Goal: Task Accomplishment & Management: Manage account settings

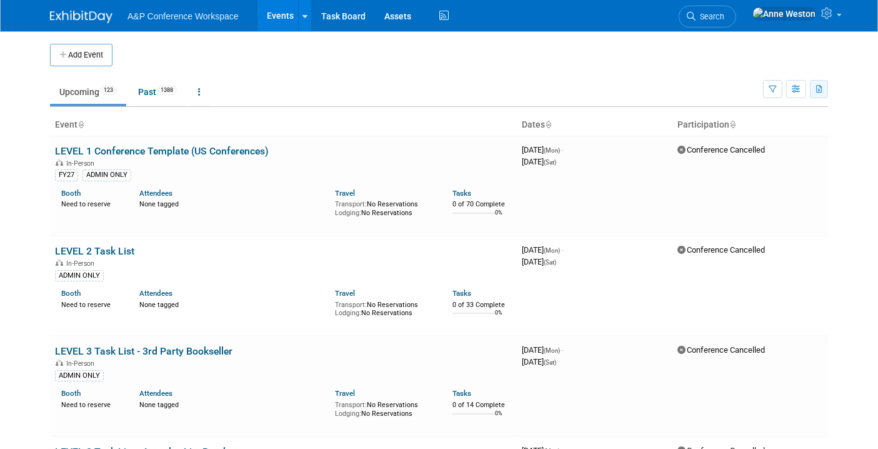
click at [707, 87] on button "button" at bounding box center [819, 89] width 18 height 18
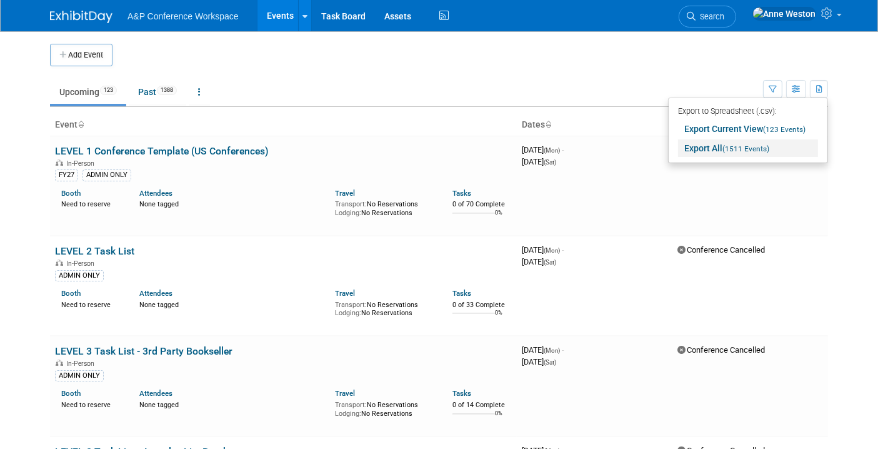
click at [707, 139] on link "Export All (1511 Events)" at bounding box center [748, 147] width 140 height 17
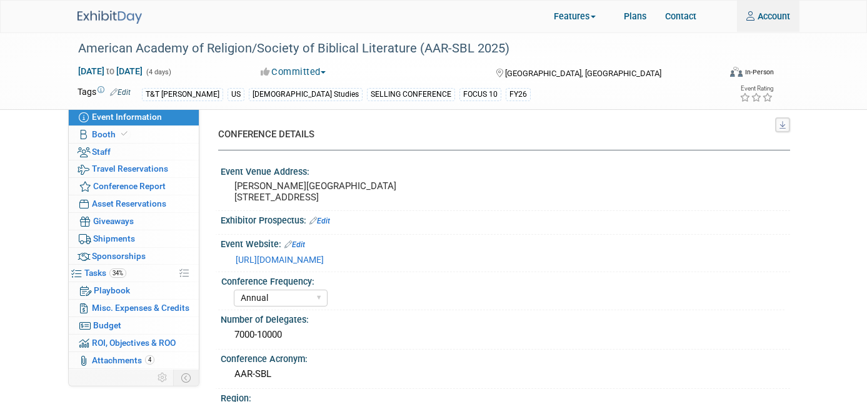
select select "Annual"
select select "Level 1"
select select "In-Person Booth"
select select "[DEMOGRAPHIC_DATA] Studies"
select select "T&T [PERSON_NAME]"
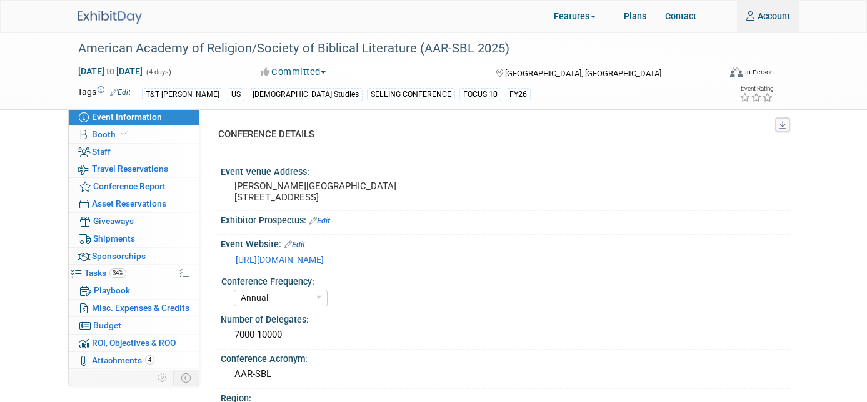
select select "[PERSON_NAME]"
select select "Networking/Commissioning"
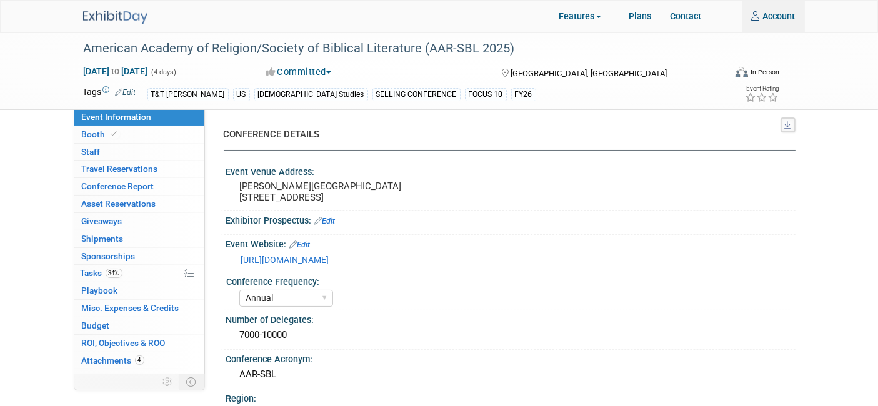
type input "anne.weston@bloomsbury.com"
click at [121, 17] on img at bounding box center [115, 17] width 64 height 13
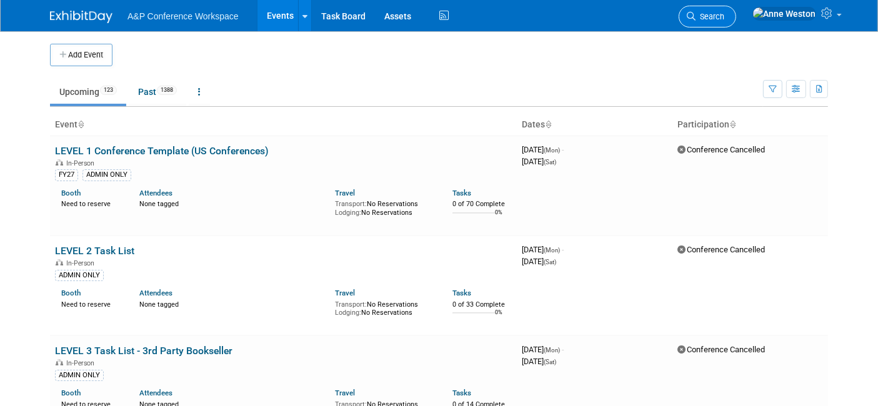
click at [724, 13] on span "Search" at bounding box center [709, 16] width 29 height 9
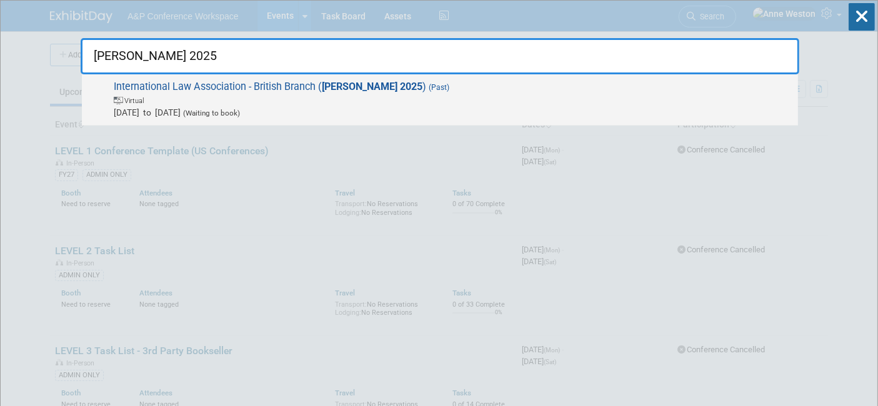
type input "ILA 2025"
click at [192, 82] on span "International Law Association - British Branch ( ILA 2025 ) (Past) Virtual Apr …" at bounding box center [451, 100] width 682 height 38
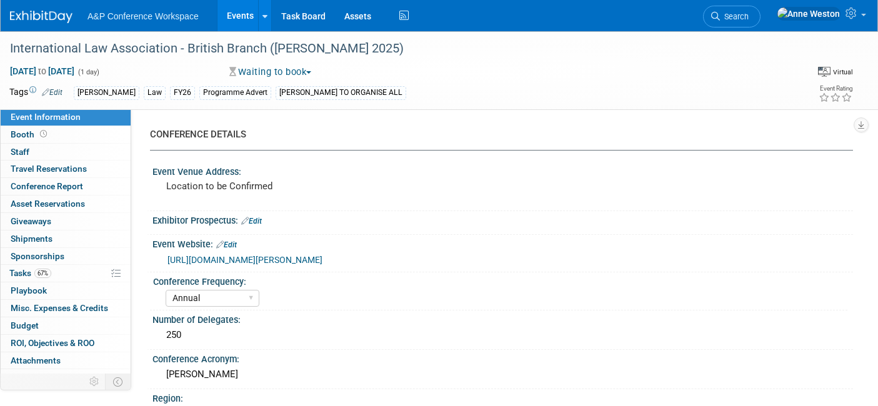
select select "Annual"
select select "Level 3"
select select "Program Advert"
select select "Law"
select select "[PERSON_NAME] Publishing"
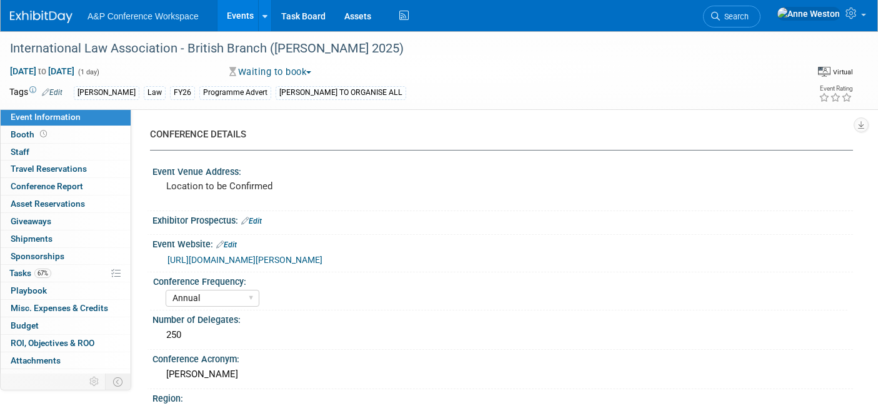
select select "Organised by [PERSON_NAME]"
select select "[PERSON_NAME]"
click at [271, 261] on link "[URL][DOMAIN_NAME][PERSON_NAME]" at bounding box center [244, 260] width 155 height 10
click at [760, 7] on link "Search" at bounding box center [731, 17] width 57 height 22
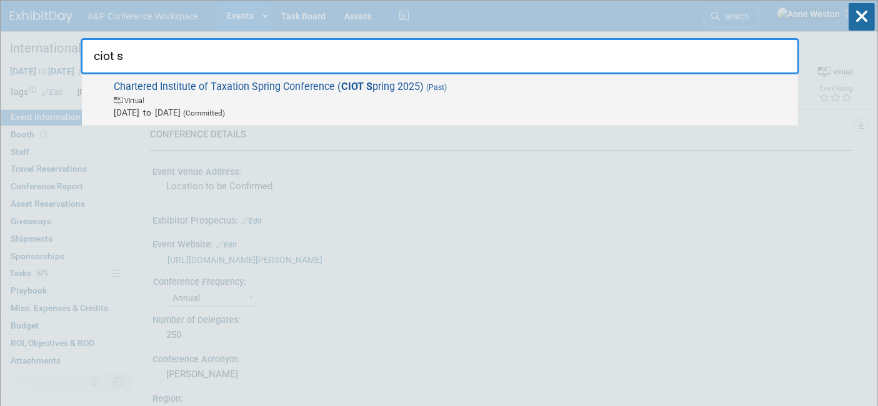
type input "ciot s"
click at [317, 91] on span "Chartered Institute of Taxation Spring Conference ( CIOT S pring 2025) (Past) V…" at bounding box center [451, 100] width 682 height 38
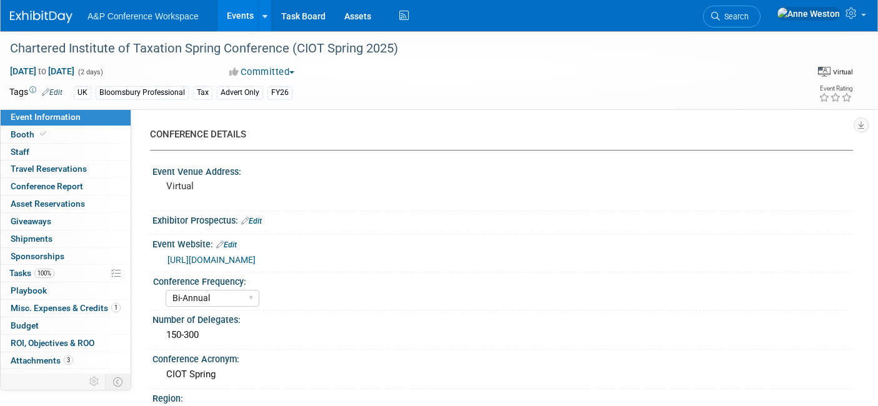
select select "Bi-Annual"
select select "Level 3"
select select "Program Advert"
select select "Tax & Accounting"
select select "Bloomsbury Professional"
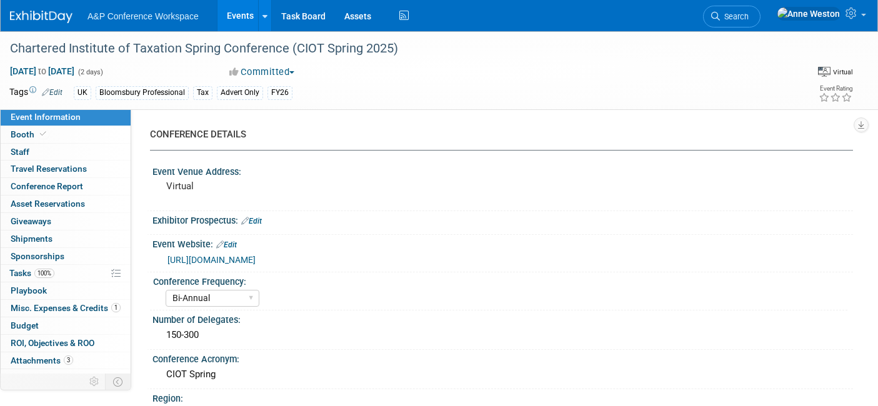
select select "[PERSON_NAME]"
select select "Brand/Subject Presence​"
click at [749, 17] on span "Search" at bounding box center [734, 16] width 29 height 9
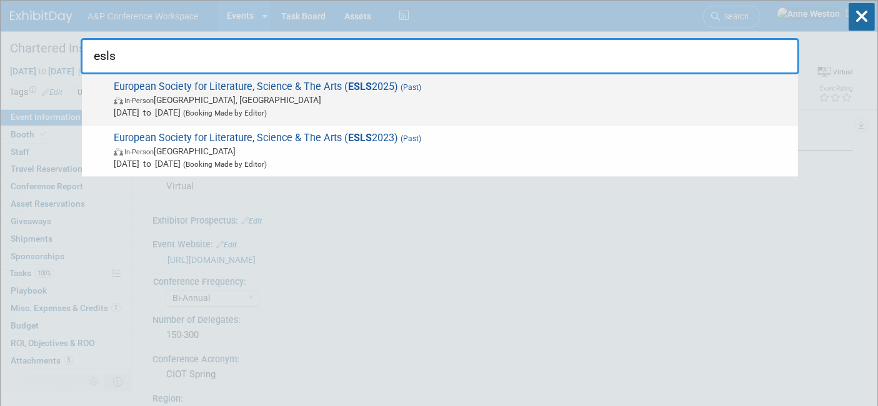
type input "esls"
click at [200, 95] on span "In-Person England, United Kingdom" at bounding box center [453, 100] width 678 height 12
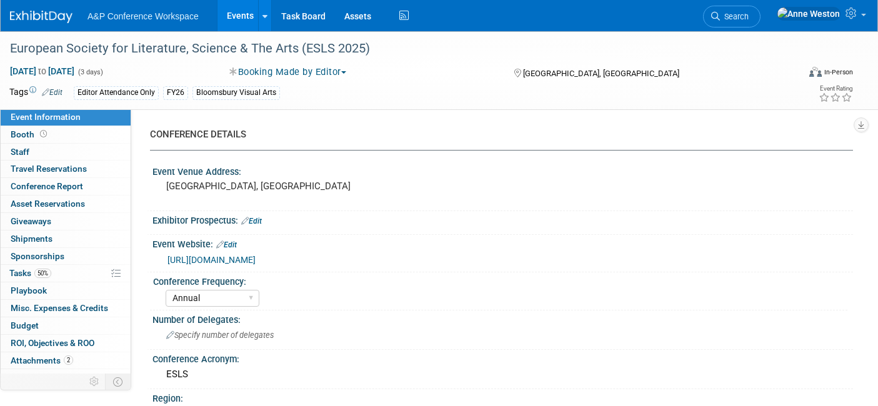
select select "Annual"
select select "Level 4"
select select "Editor Attendance Only"
select select "Art & Visual Culture"
select select "Bloomsbury Visual Arts"
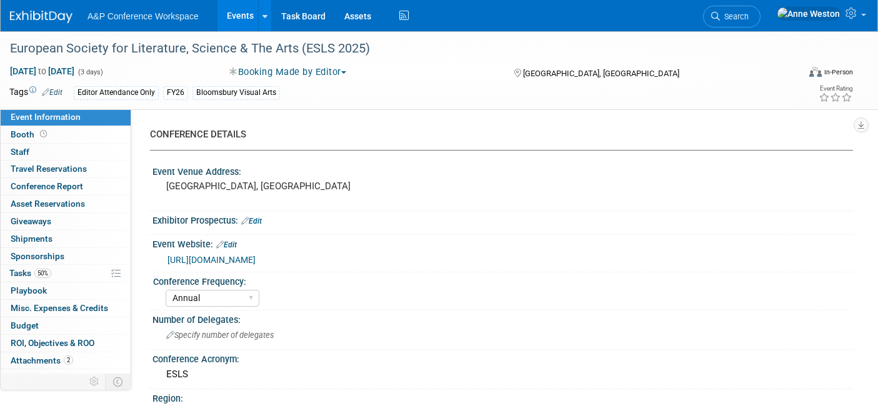
select select "[PERSON_NAME]"
select select "Networking/Commissioning"
click at [760, 9] on link "Search" at bounding box center [731, 17] width 57 height 22
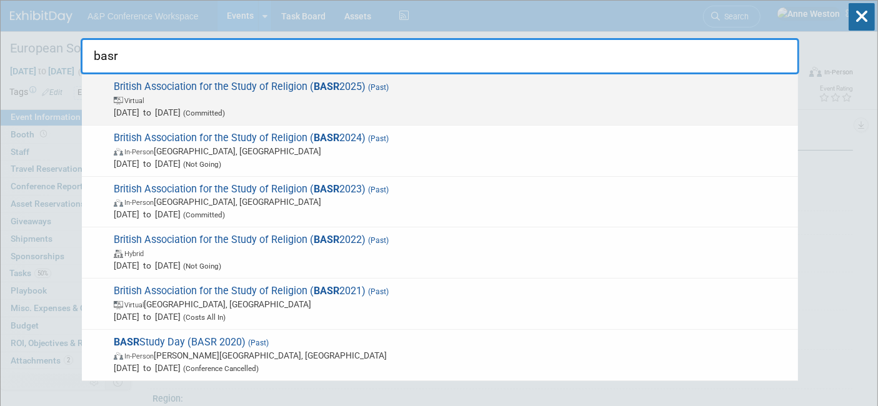
type input "basr"
click at [221, 88] on span "British Association for the Study of Religion ( BASR 2025) (Past) Virtual Sep 5…" at bounding box center [451, 100] width 682 height 38
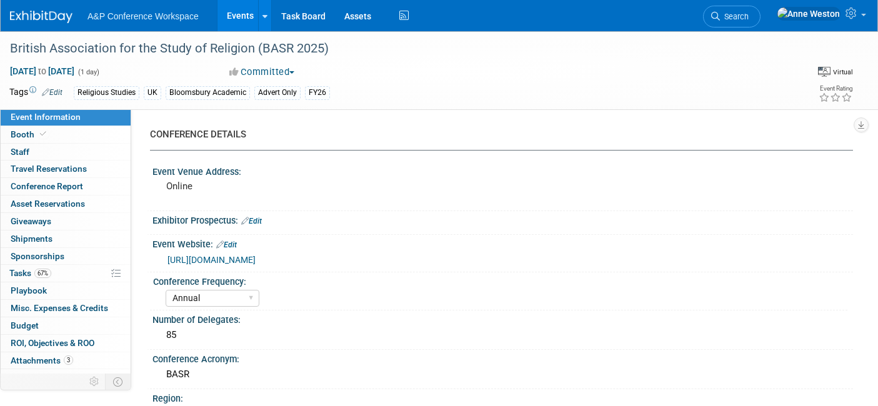
select select "Annual"
select select "Level 3"
select select "Program Advert"
select select "Religious Studies"
select select "Bloomsbury Academic"
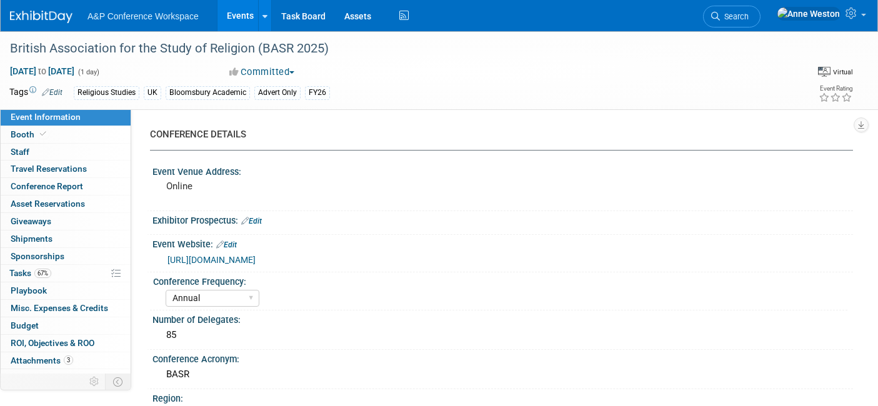
select select "[PERSON_NAME]"
select select "Networking/Commissioning"
click at [760, 11] on link "Search" at bounding box center [731, 17] width 57 height 22
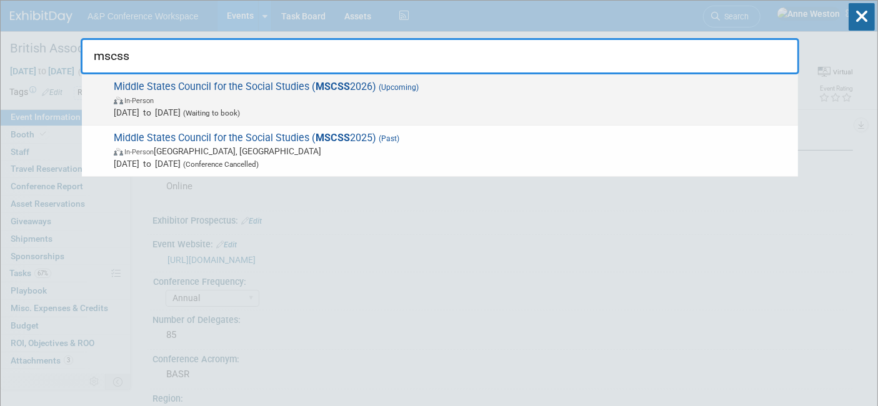
type input "mscss"
click at [172, 88] on span "Middle States Council for the Social Studies ( MSCSS 2026) (Upcoming) In-Person…" at bounding box center [451, 100] width 682 height 38
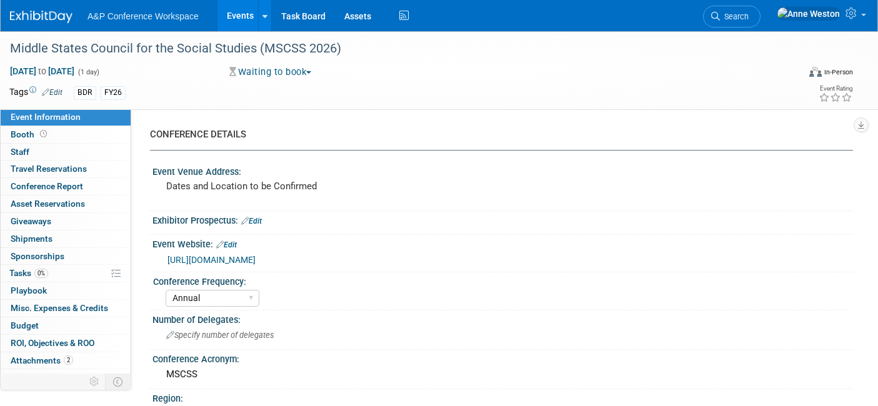
select select "Annual"
select select "Level 2"
select select "In-Person Booth"
select select "Schools"
select select "Bloomsbury Digital Resources"
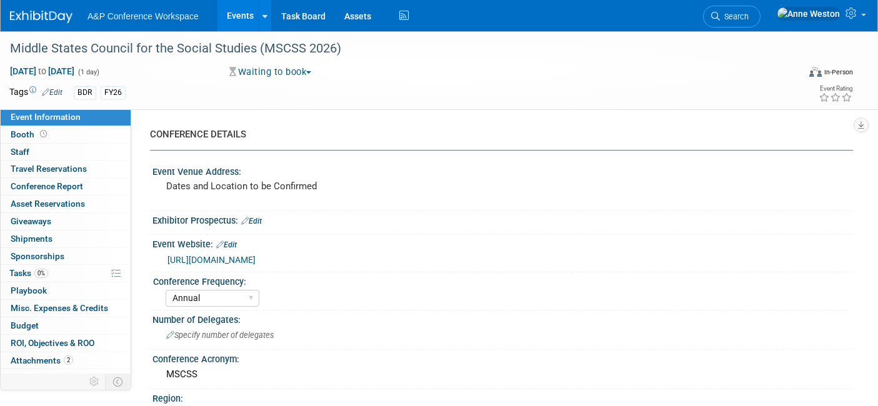
select select "[PERSON_NAME]"
select select "BDR Product Awareness and Trial Generation​"
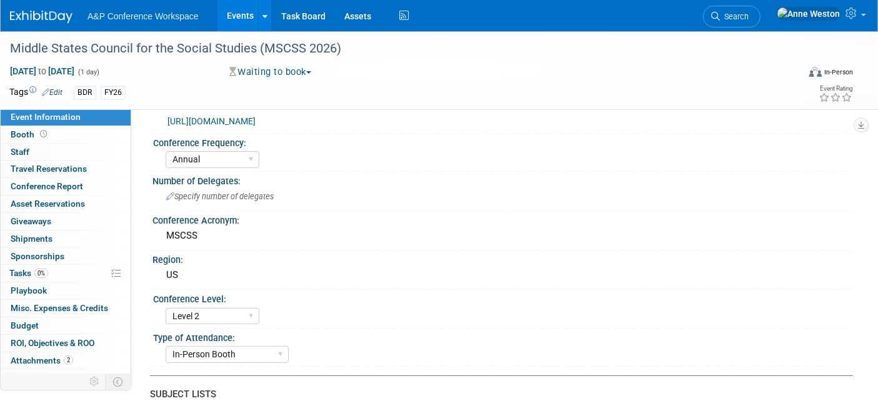
scroll to position [139, 0]
click at [256, 122] on link "https://sites.google.com/view/mscss-2025-conference/vendor-sponsors" at bounding box center [211, 121] width 88 height 10
click at [22, 72] on span "Mar 1, 2026 to Mar 1, 2026" at bounding box center [42, 71] width 66 height 11
type input "Mar 1, 2026"
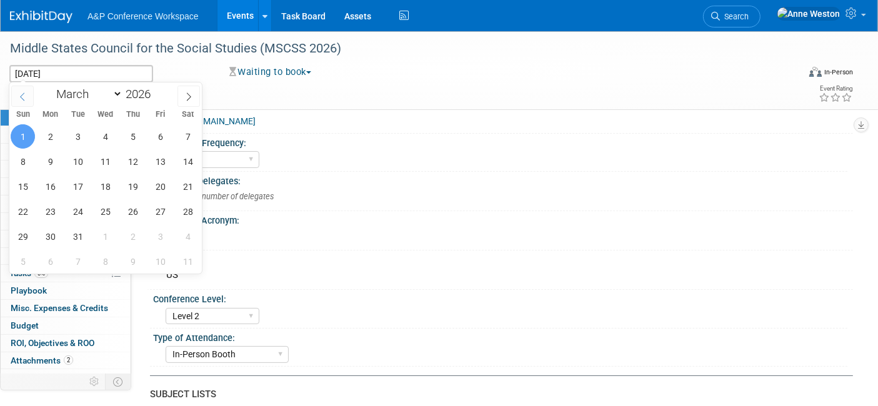
click at [21, 88] on span at bounding box center [22, 96] width 22 height 21
select select "1"
click at [159, 214] on span "27" at bounding box center [160, 211] width 24 height 24
type input "Feb 27, 2026"
click at [186, 211] on span "28" at bounding box center [188, 211] width 24 height 24
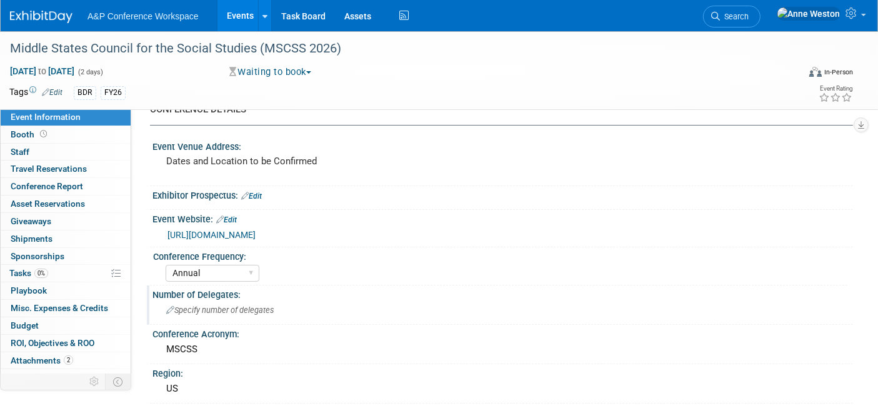
scroll to position [0, 0]
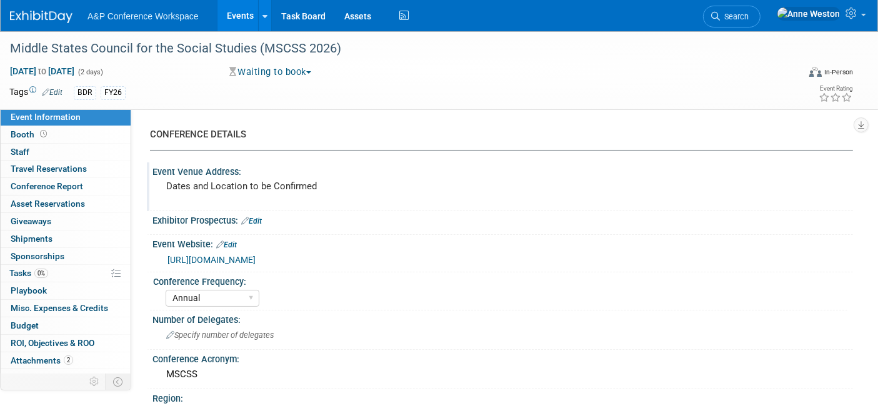
click at [316, 185] on pre "Dates and Location to be Confirmed" at bounding box center [298, 186] width 264 height 11
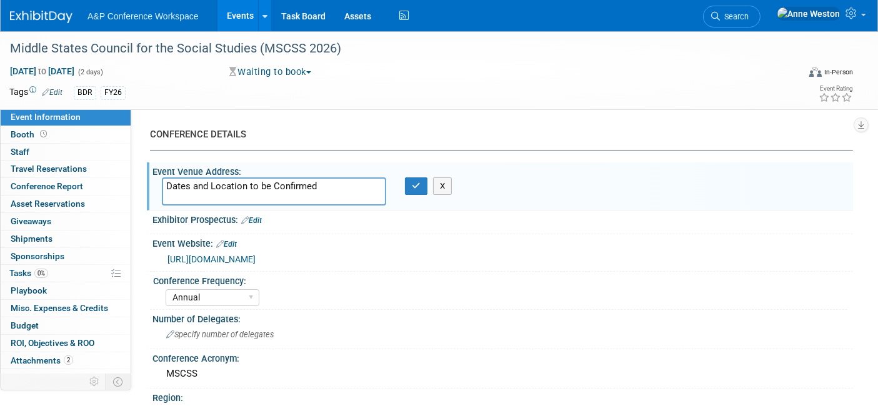
drag, startPoint x: 327, startPoint y: 187, endPoint x: 155, endPoint y: 176, distance: 172.8
click at [142, 168] on div "CONFERENCE DETAILS Event Venue Address: Dates and Location to be Confirmed Date…" at bounding box center [492, 247] width 722 height 276
type textarea "Newark, Delaware"
click at [416, 189] on icon "button" at bounding box center [416, 186] width 9 height 8
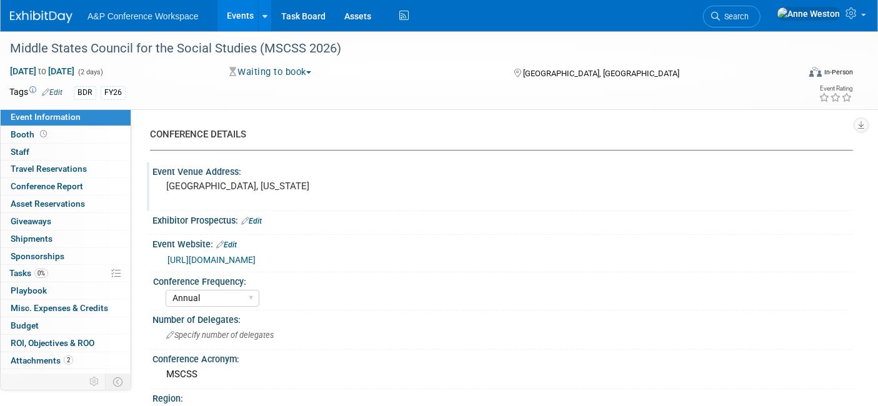
click at [231, 246] on link "Edit" at bounding box center [226, 245] width 21 height 9
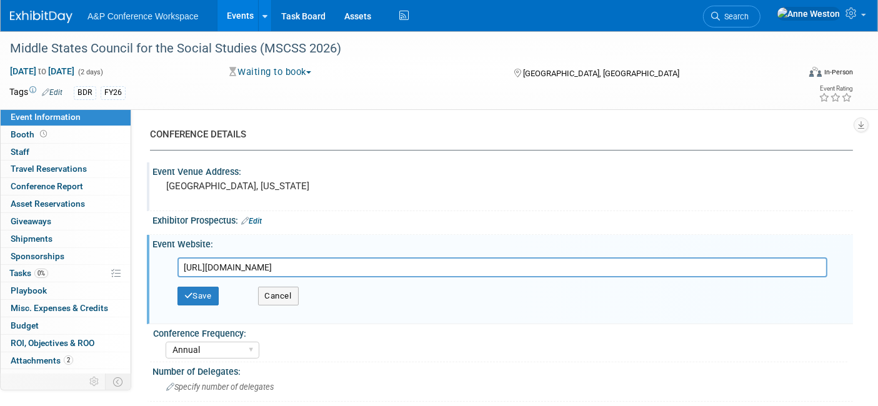
drag, startPoint x: 481, startPoint y: 264, endPoint x: 162, endPoint y: 269, distance: 318.7
click at [162, 269] on div "https://sites.google.com/view/mscss-2025-conference/vendor-sponsors Save Cancel" at bounding box center [503, 284] width 682 height 69
paste input "https://www.midstatescouncil.org/annual-conference/"
type input "https://www.midstatescouncil.org/annual-conference/"
click at [194, 295] on button "Save" at bounding box center [197, 296] width 41 height 19
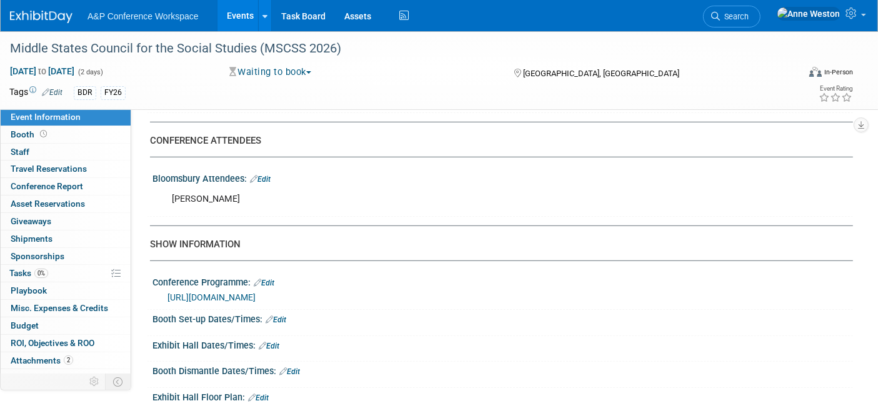
scroll to position [833, 0]
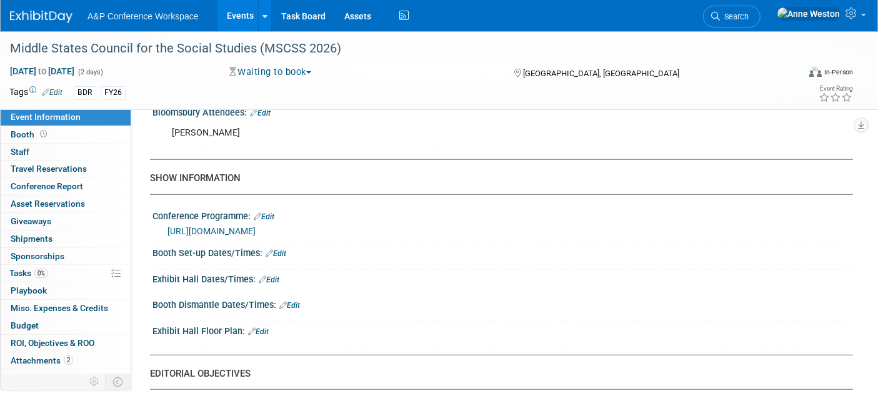
click at [267, 212] on link "Edit" at bounding box center [264, 216] width 21 height 9
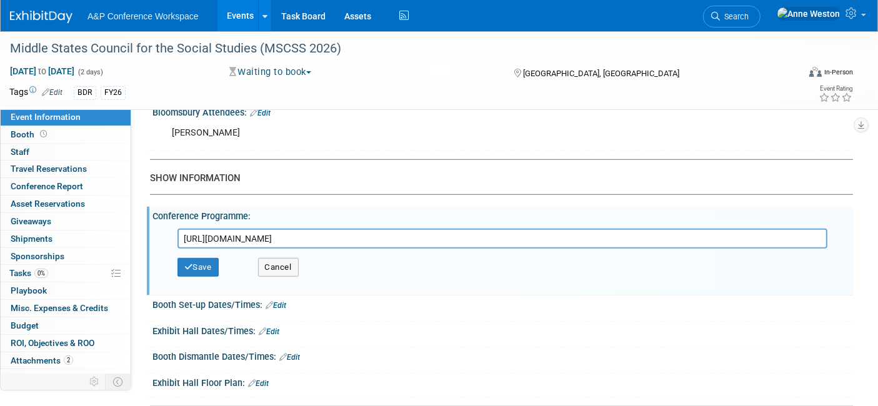
drag, startPoint x: 511, startPoint y: 231, endPoint x: 148, endPoint y: 242, distance: 363.2
click at [207, 264] on button "Save" at bounding box center [197, 267] width 41 height 19
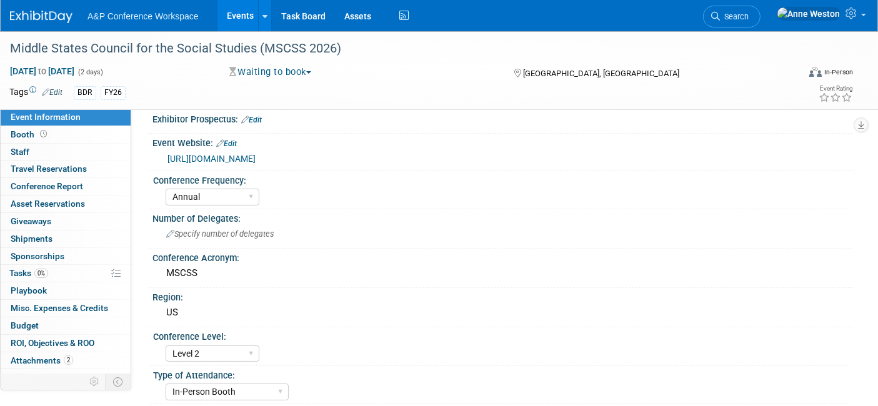
scroll to position [0, 0]
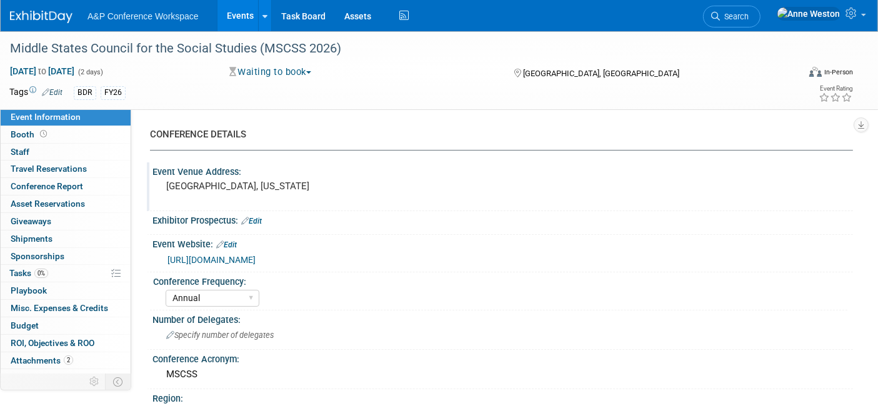
click at [749, 18] on span "Search" at bounding box center [734, 16] width 29 height 9
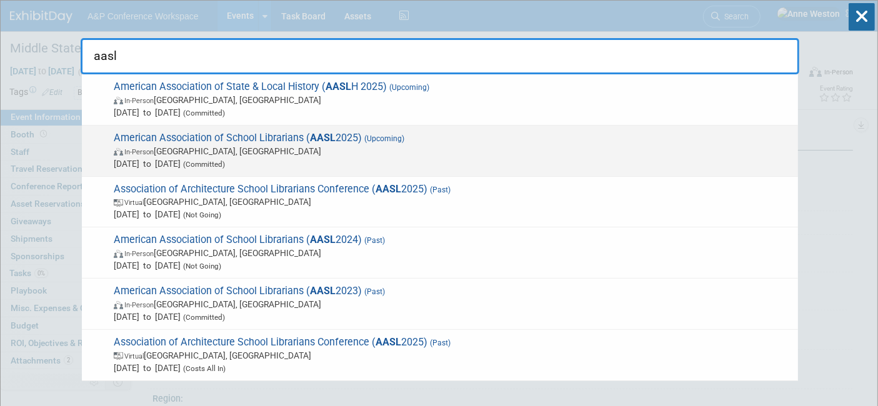
type input "aasl"
click at [183, 144] on span "American Association of School Librarians ( AASL 2025) (Upcoming) In-Person St.…" at bounding box center [451, 151] width 682 height 38
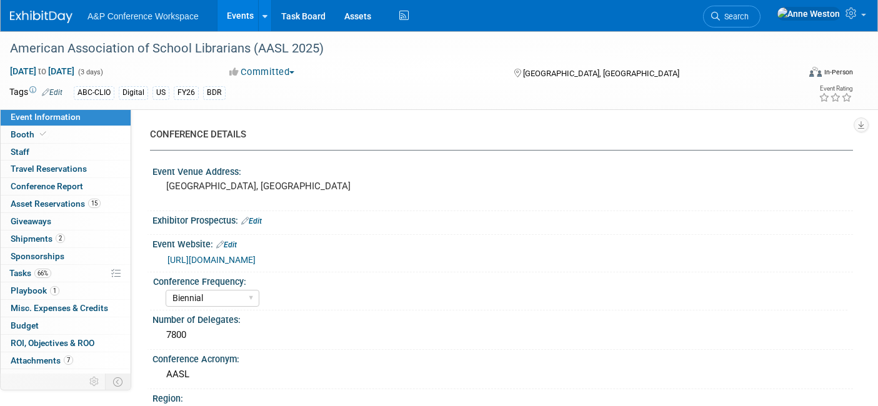
select select "Biennial"
select select "Level 1"
select select "In-Person Booth"
select select "Schools"
select select "Bloomsbury Digital Resources"
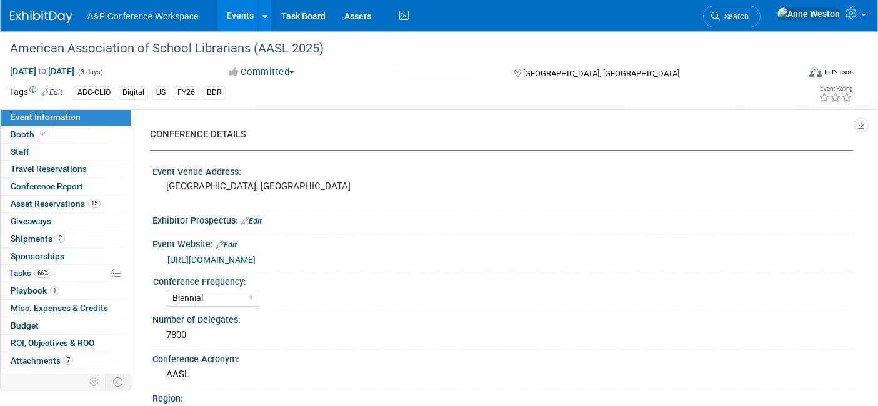
select select "[PERSON_NAME]"
select select "BDR Product Awareness and Trial Generation​"
click at [53, 238] on span "Shipments 2" at bounding box center [38, 239] width 54 height 10
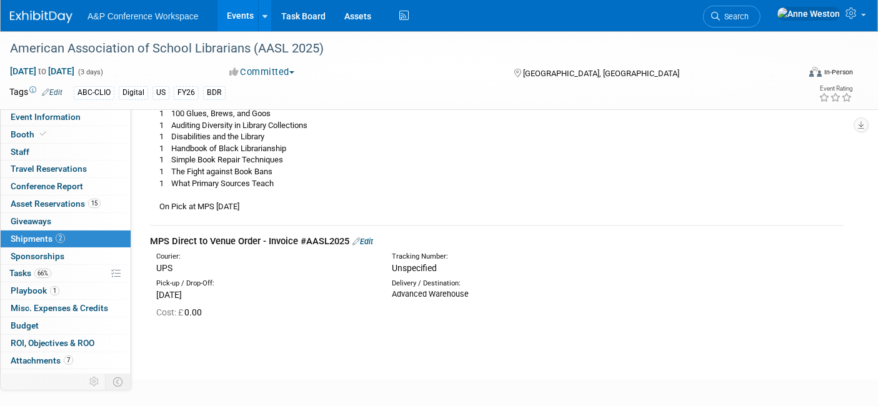
scroll to position [208, 0]
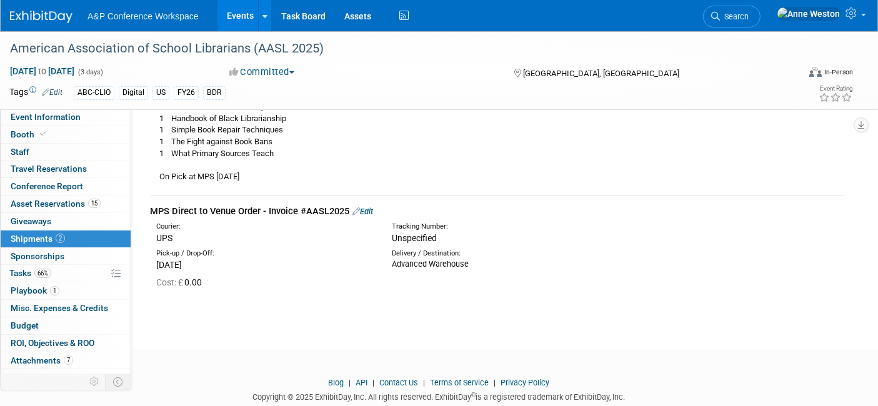
click at [191, 261] on div "Mon. Sep 8, 2025" at bounding box center [264, 265] width 217 height 12
click at [367, 210] on link "Edit" at bounding box center [362, 211] width 21 height 9
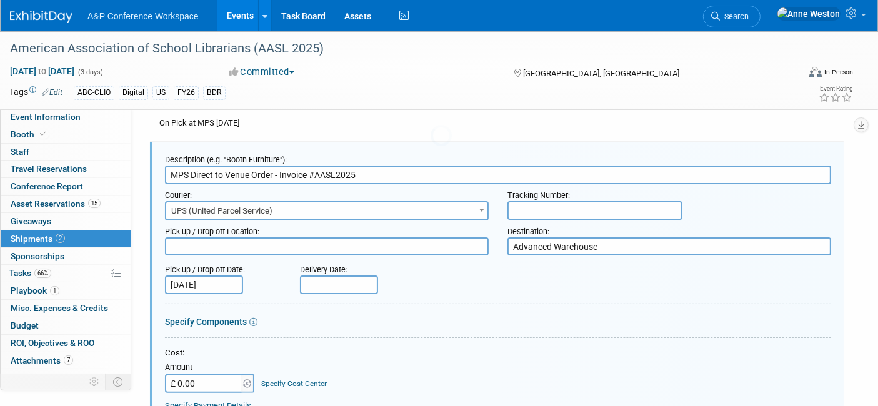
scroll to position [0, 0]
click at [194, 283] on input "Sep 8, 2025" at bounding box center [204, 285] width 78 height 19
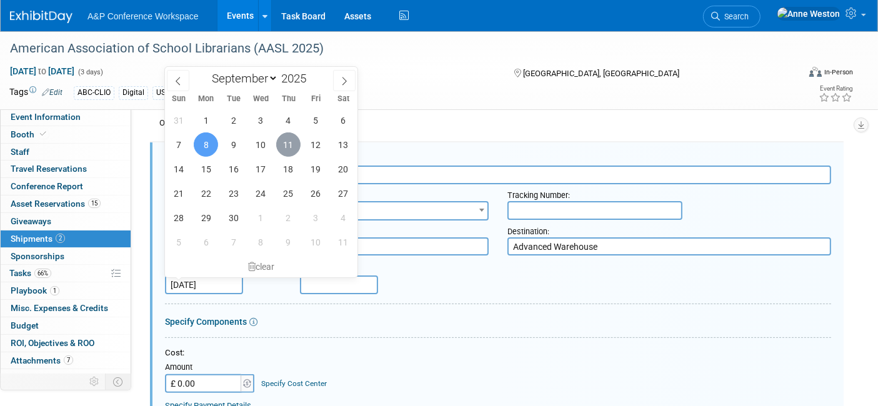
click at [287, 147] on span "11" at bounding box center [288, 144] width 24 height 24
type input "Sep 11, 2025"
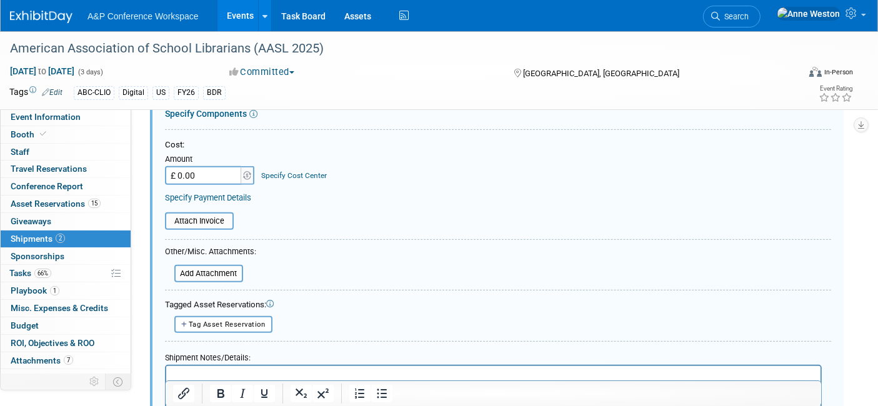
scroll to position [539, 0]
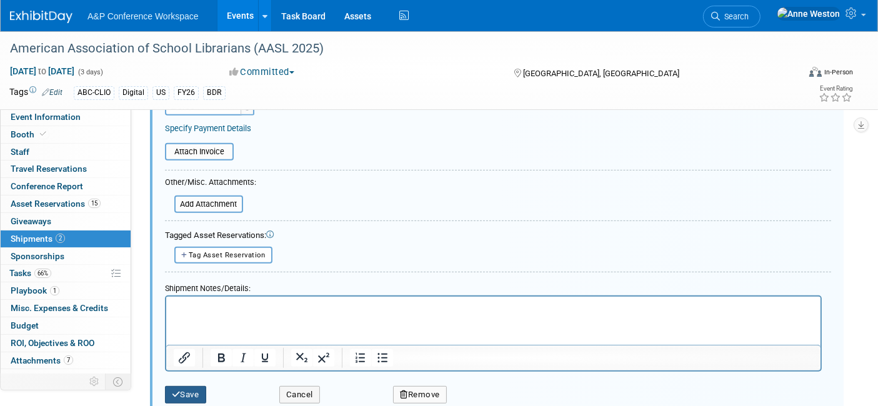
click at [182, 386] on button "Save" at bounding box center [185, 394] width 41 height 17
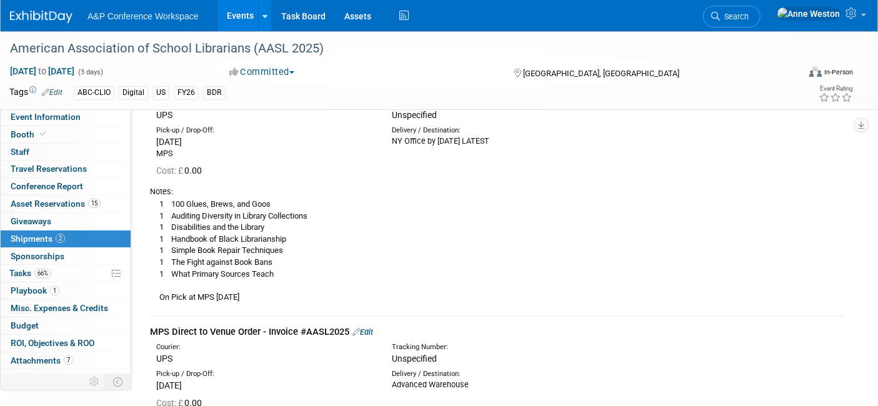
scroll to position [139, 0]
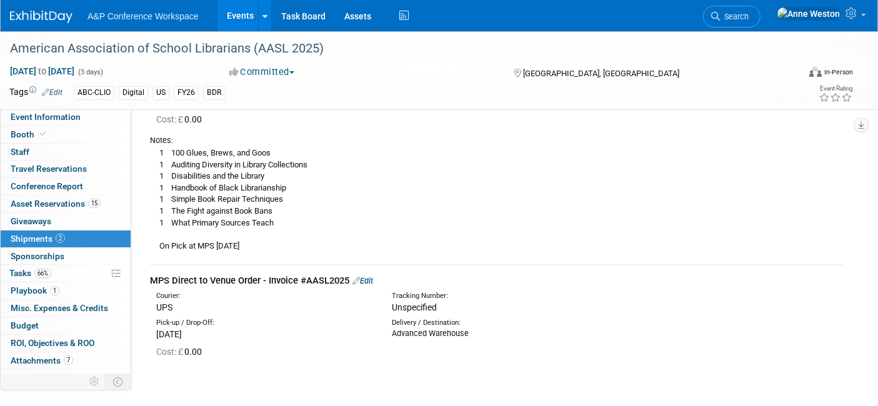
click at [369, 278] on link "Edit" at bounding box center [362, 280] width 21 height 9
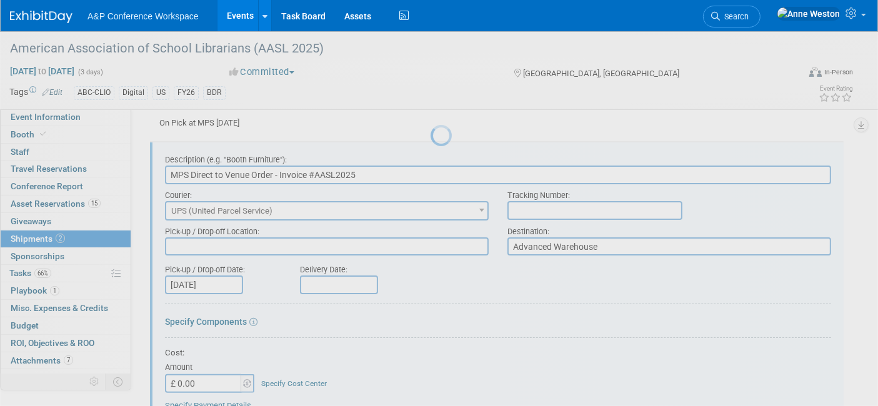
scroll to position [0, 0]
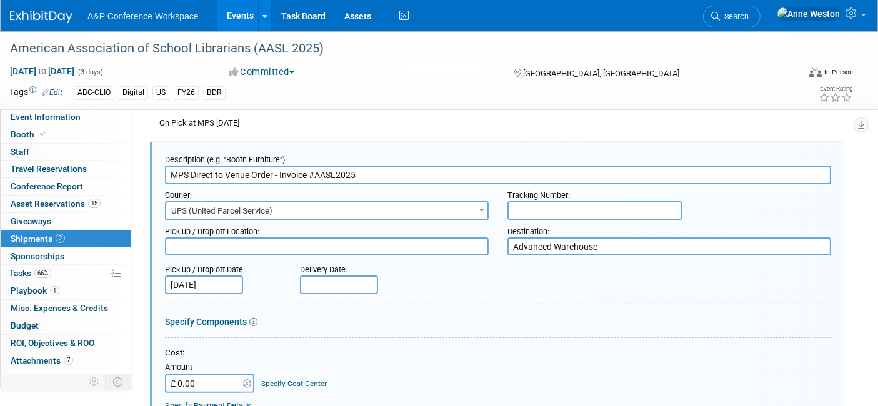
click at [336, 174] on input "MPS Direct to Venue Order - Invoice #AASL2025" at bounding box center [498, 175] width 666 height 19
click at [388, 172] on input "MPS Direct to Venue Order - Invoice #AASL-25" at bounding box center [498, 175] width 666 height 19
type input "MPS Direct to Venue Order - Invoice #AASL-25"
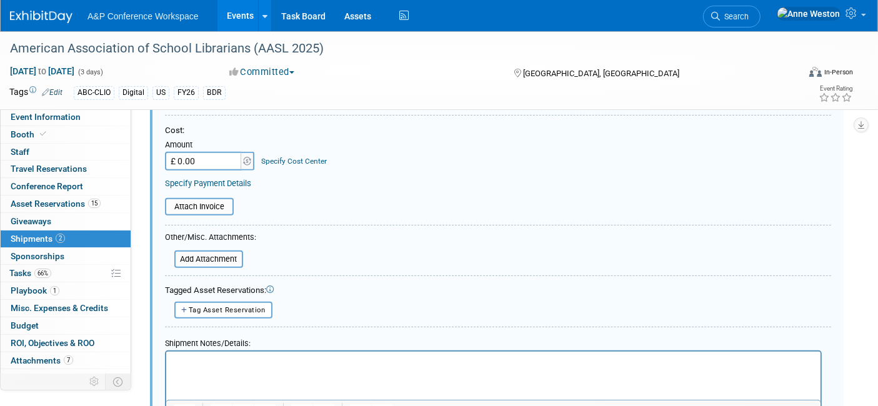
scroll to position [539, 0]
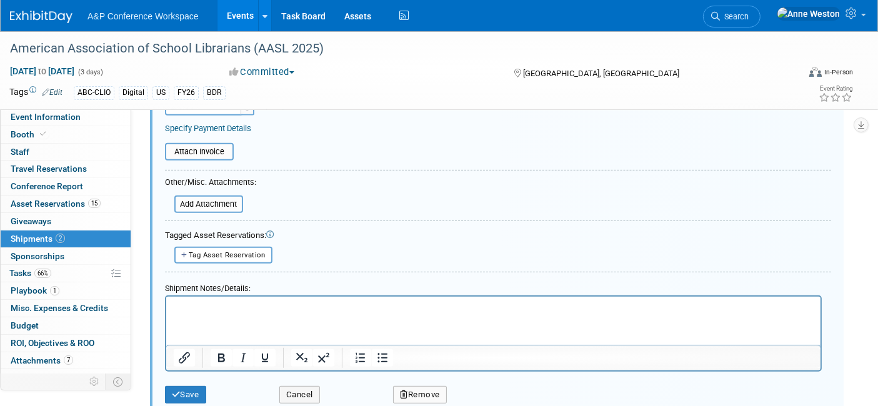
click at [185, 302] on p "Rich Text Area. Press ALT-0 for help." at bounding box center [493, 307] width 640 height 12
click at [176, 391] on icon "submit" at bounding box center [176, 395] width 9 height 8
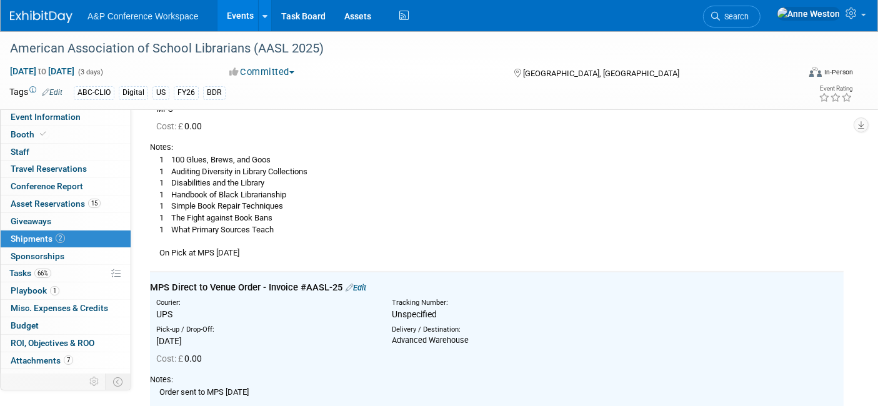
scroll to position [0, 0]
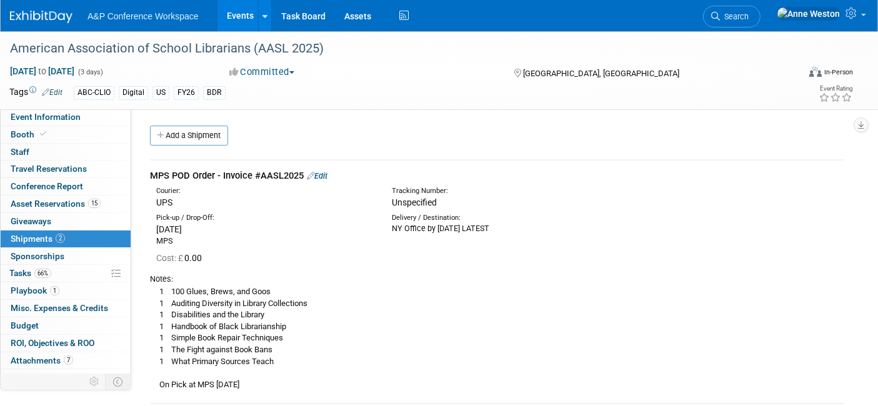
click at [327, 174] on link "Edit" at bounding box center [317, 175] width 21 height 9
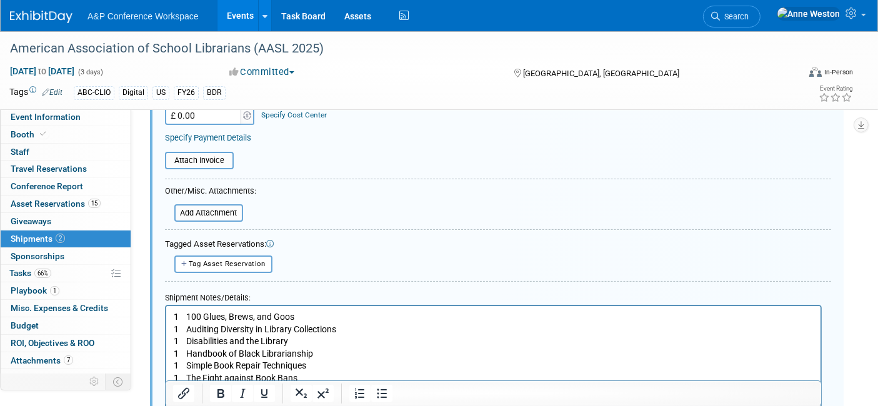
scroll to position [365, 0]
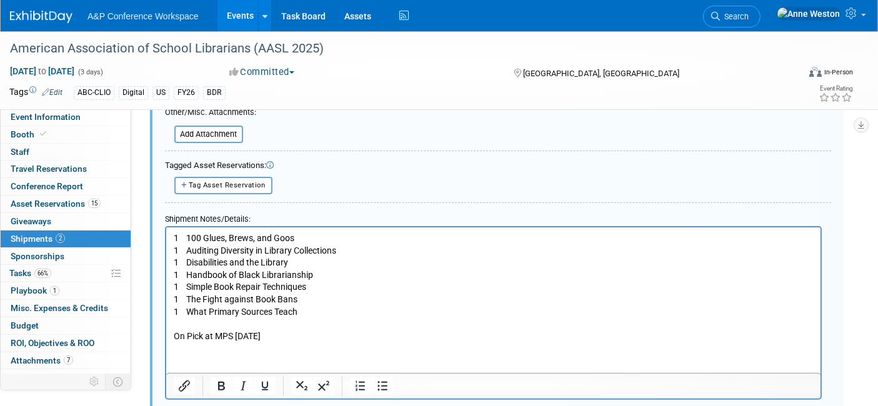
drag, startPoint x: 293, startPoint y: 334, endPoint x: 154, endPoint y: 331, distance: 139.4
click at [166, 331] on html "1 100 Glues, Brews, and Goos 1 Auditing Diversity in Library Collections 1 Disa…" at bounding box center [493, 284] width 654 height 115
click at [229, 329] on p "1 100 Glues, Brews, and Goos 1 Auditing Diversity in Library Collections 1 Disa…" at bounding box center [493, 287] width 640 height 110
click at [232, 334] on p "1 100 Glues, Brews, and Goos 1 Auditing Diversity in Library Collections 1 Disa…" at bounding box center [493, 287] width 640 height 110
click at [297, 335] on p "1 100 Glues, Brews, and Goos 1 Auditing Diversity in Library Collections 1 Disa…" at bounding box center [493, 287] width 640 height 110
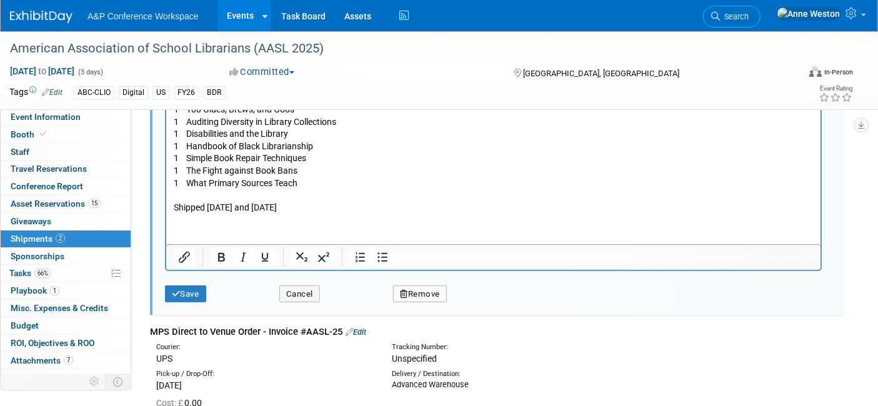
scroll to position [504, 0]
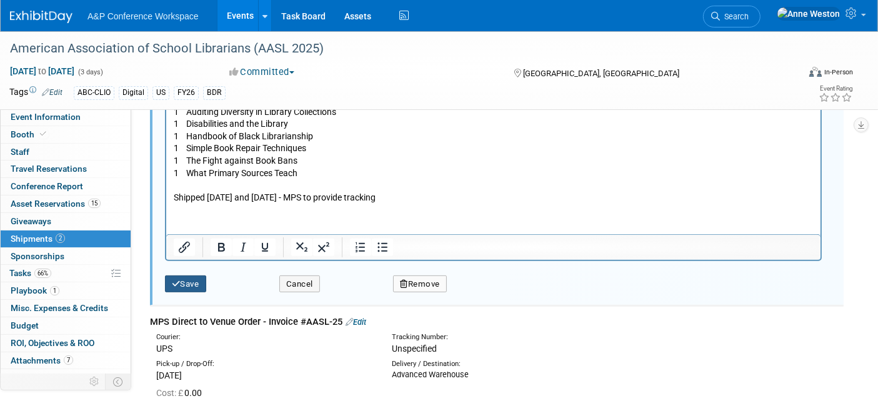
click at [198, 282] on button "Save" at bounding box center [185, 284] width 41 height 17
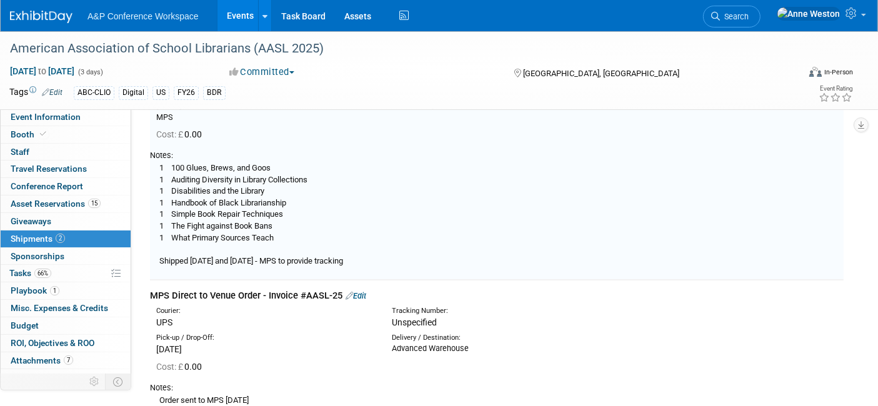
scroll to position [157, 0]
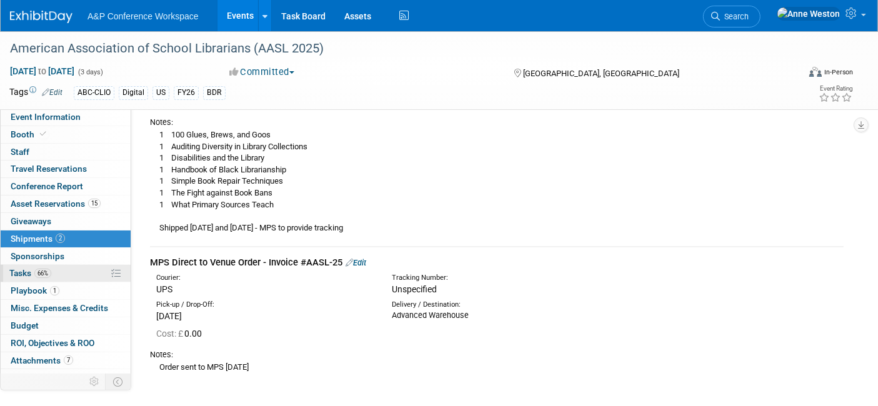
click at [46, 271] on span "66%" at bounding box center [42, 273] width 17 height 9
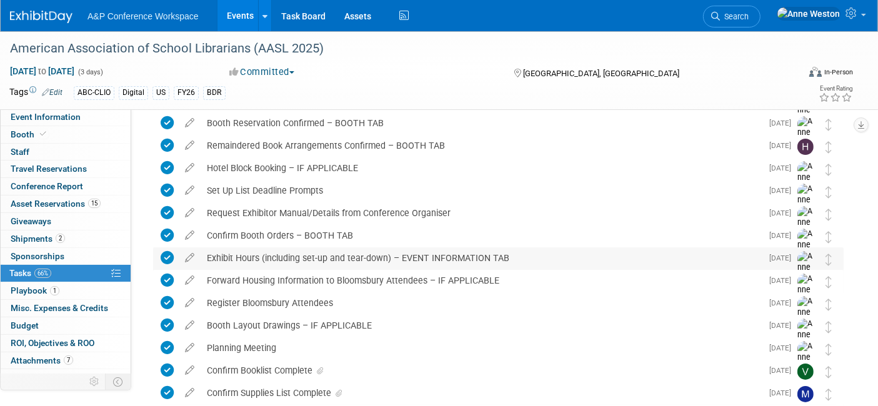
scroll to position [347, 0]
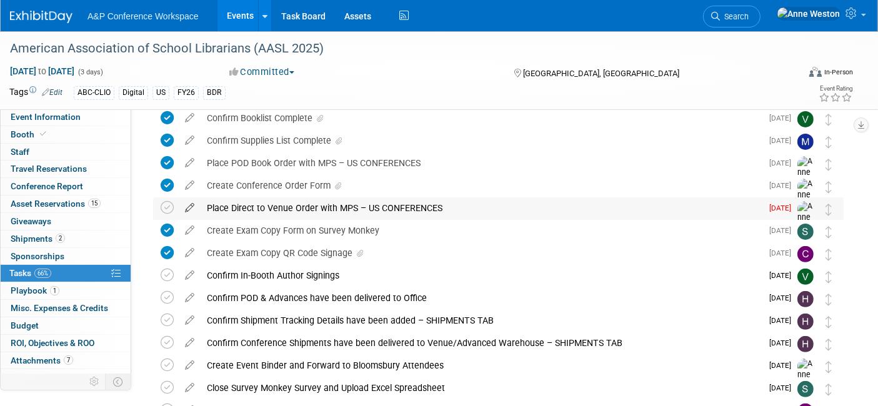
click at [188, 202] on icon at bounding box center [190, 205] width 22 height 16
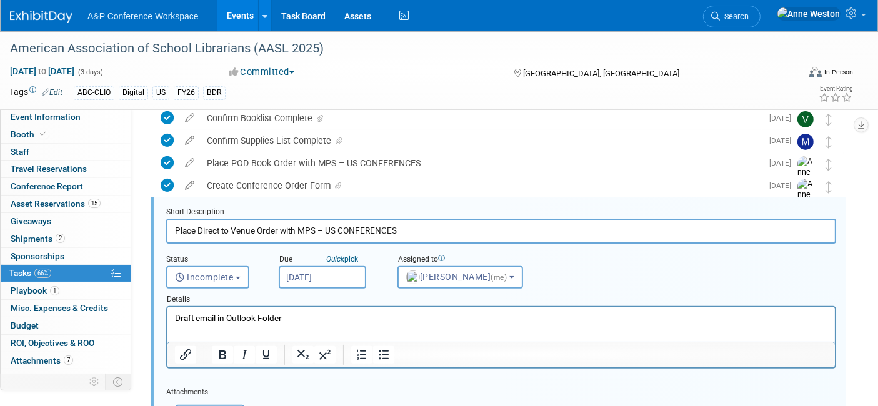
scroll to position [361, 0]
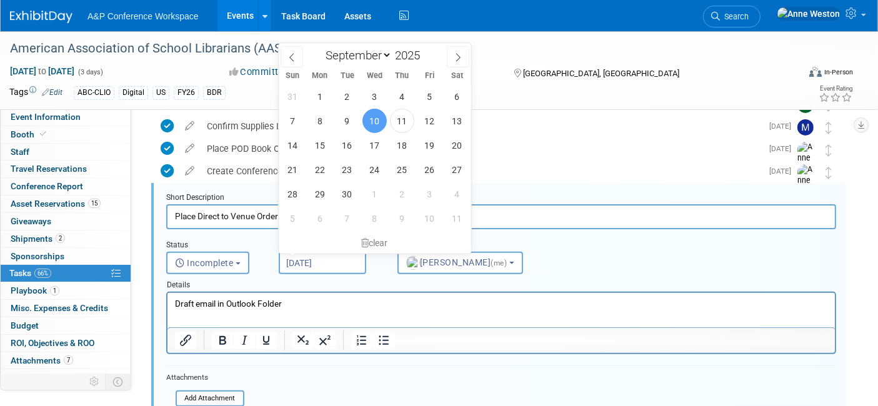
click at [321, 258] on input "Sep 10, 2025" at bounding box center [322, 263] width 87 height 22
click at [396, 124] on span "11" at bounding box center [402, 121] width 24 height 24
type input "Sep 11, 2025"
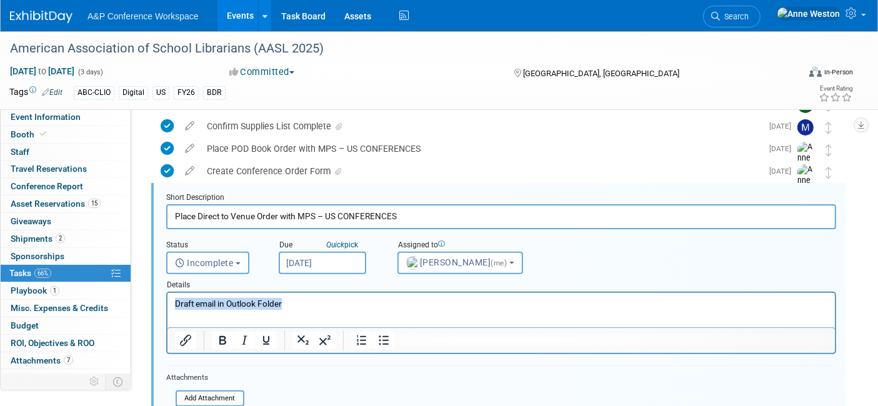
drag, startPoint x: 285, startPoint y: 302, endPoint x: 302, endPoint y: 585, distance: 283.0
click at [167, 294] on html "Draft email in Outlook Folder" at bounding box center [500, 301] width 667 height 17
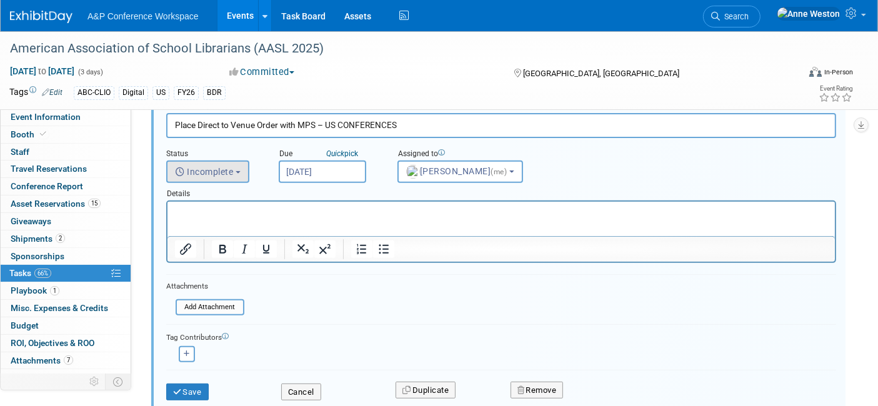
scroll to position [431, 0]
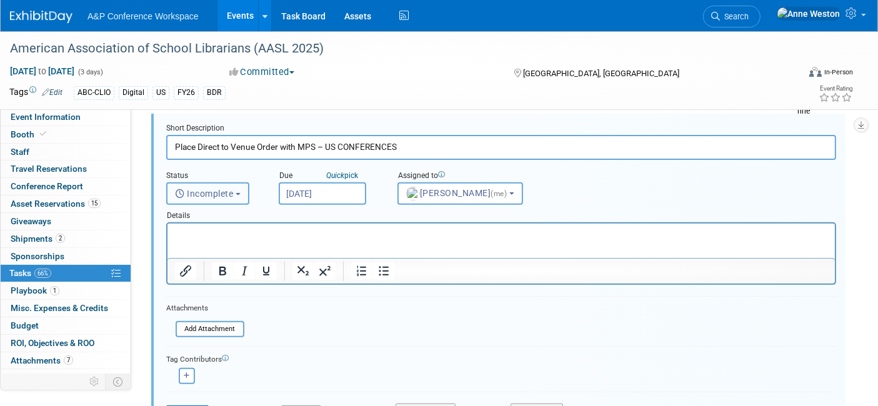
click at [208, 197] on span "Incomplete" at bounding box center [204, 194] width 59 height 10
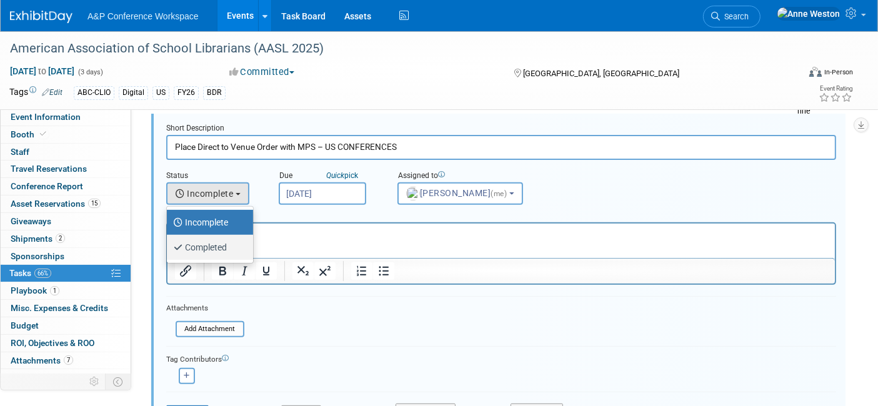
click at [219, 249] on label "Completed" at bounding box center [206, 247] width 67 height 20
click at [169, 249] on input "Completed" at bounding box center [165, 246] width 8 height 8
select select "3"
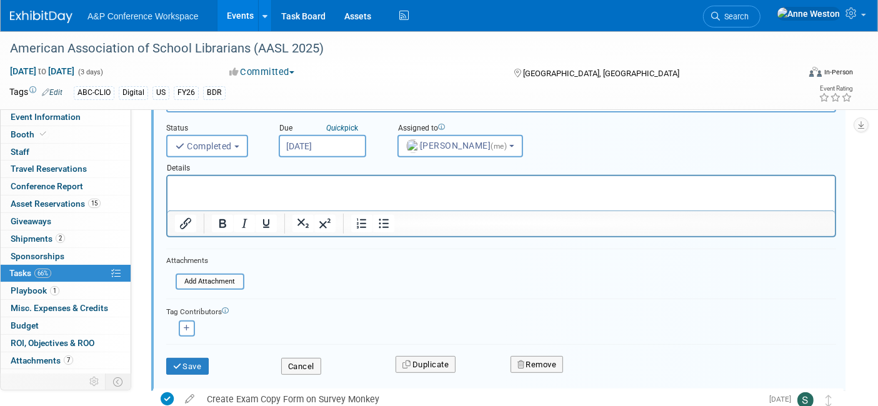
scroll to position [500, 0]
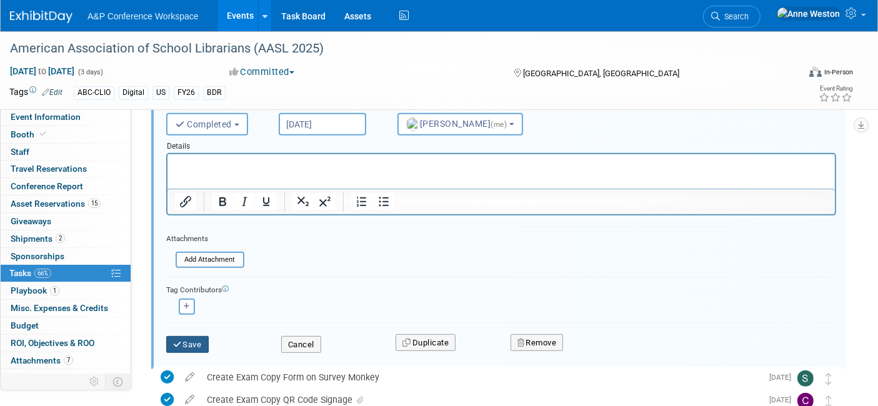
click at [182, 337] on button "Save" at bounding box center [187, 344] width 42 height 17
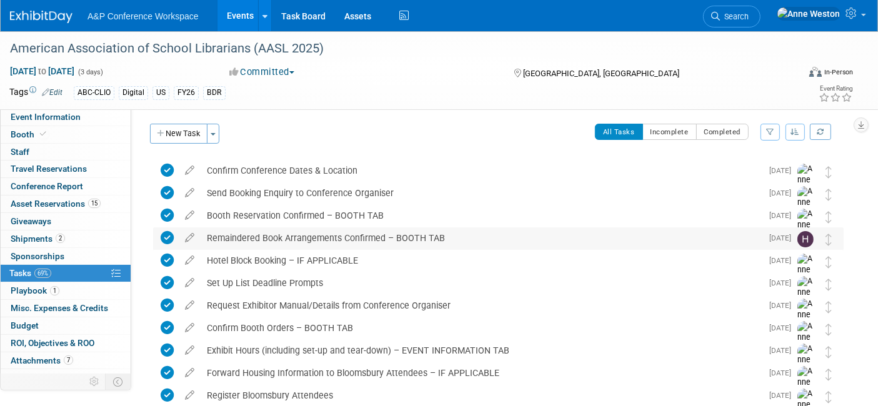
scroll to position [0, 0]
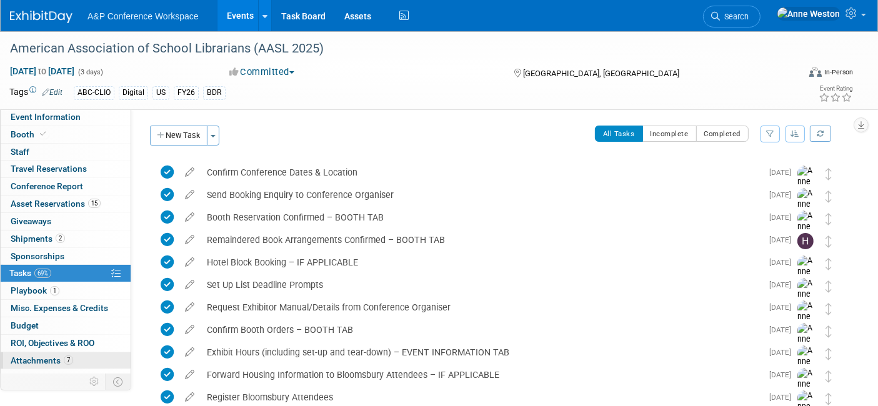
click at [30, 356] on span "Attachments 7" at bounding box center [42, 361] width 62 height 10
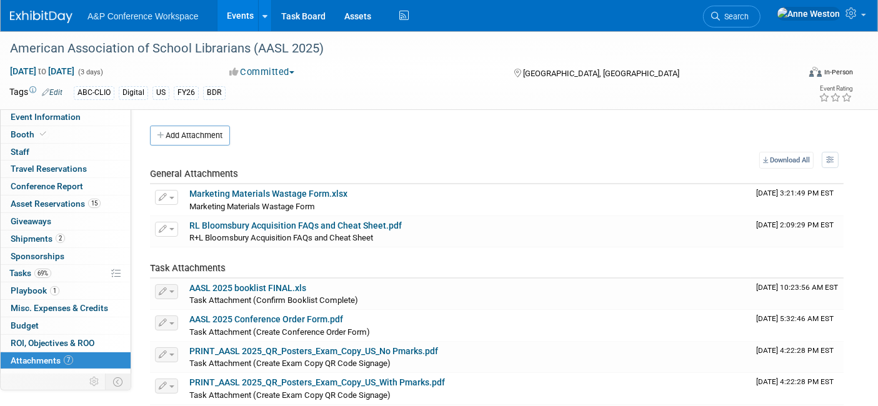
click at [720, 12] on icon at bounding box center [715, 16] width 9 height 9
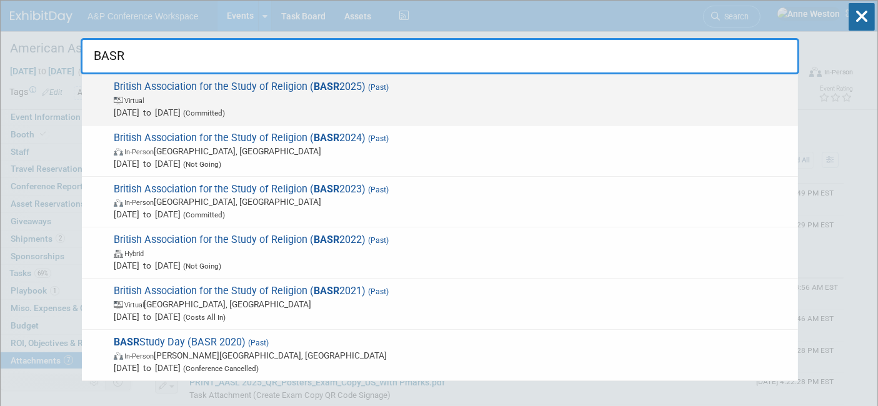
type input "BASR"
click at [194, 84] on span "British Association for the Study of Religion ( BASR 2025) (Past) Virtual Sep 5…" at bounding box center [451, 100] width 682 height 38
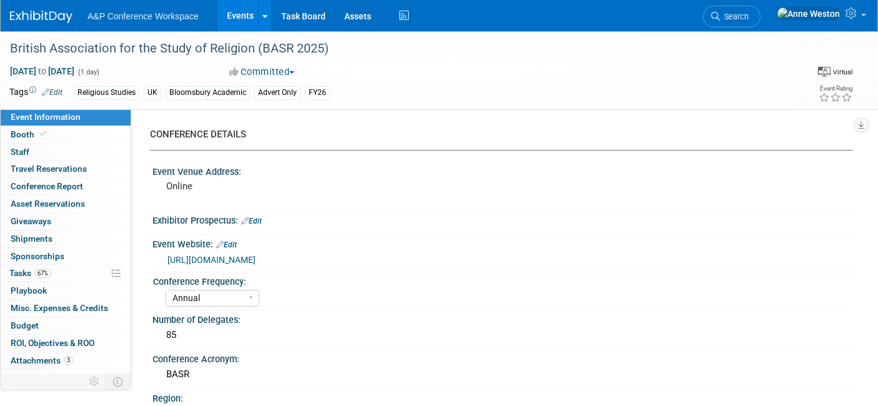
select select "Annual"
select select "Level 3"
select select "Program Advert"
select select "Religious Studies"
select select "Bloomsbury Academic"
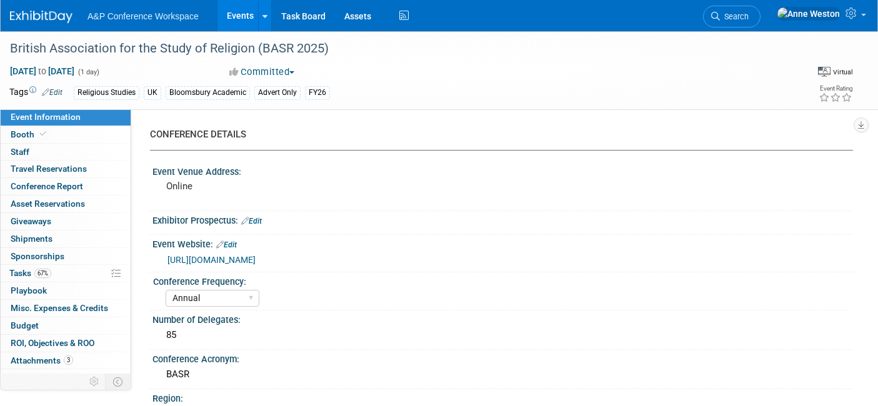
select select "[PERSON_NAME]"
select select "Networking/Commissioning"
click at [64, 122] on span "Event Information" at bounding box center [46, 117] width 70 height 10
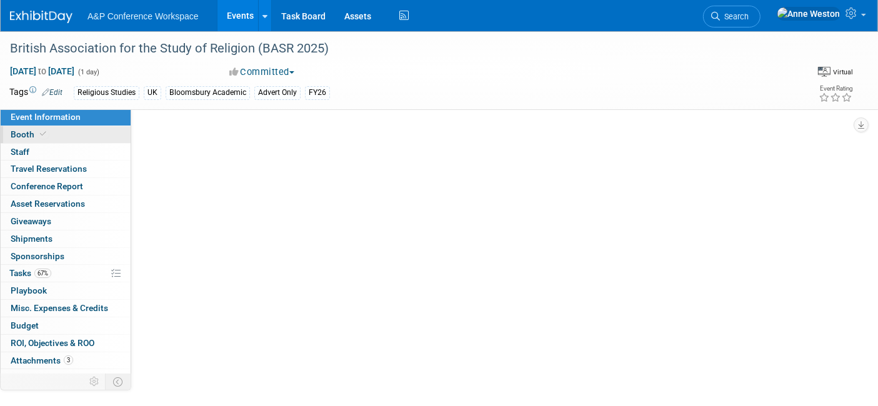
select select "Annual"
select select "Level 3"
select select "Program Advert"
select select "Religious Studies"
select select "Bloomsbury Academic"
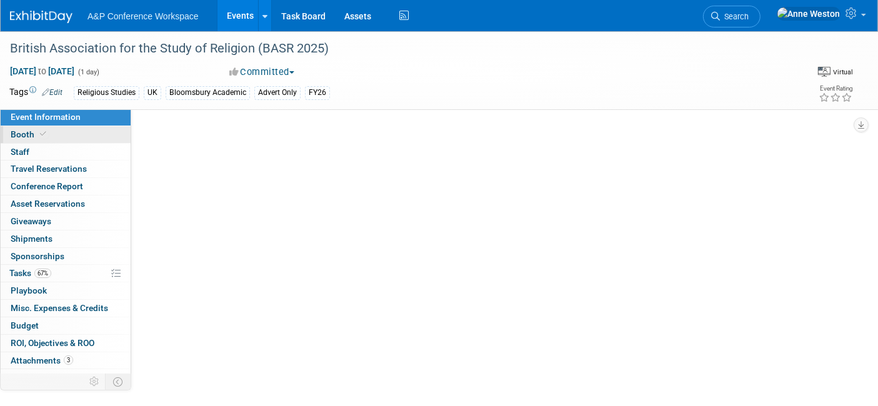
select select "[PERSON_NAME]"
select select "Networking/Commissioning"
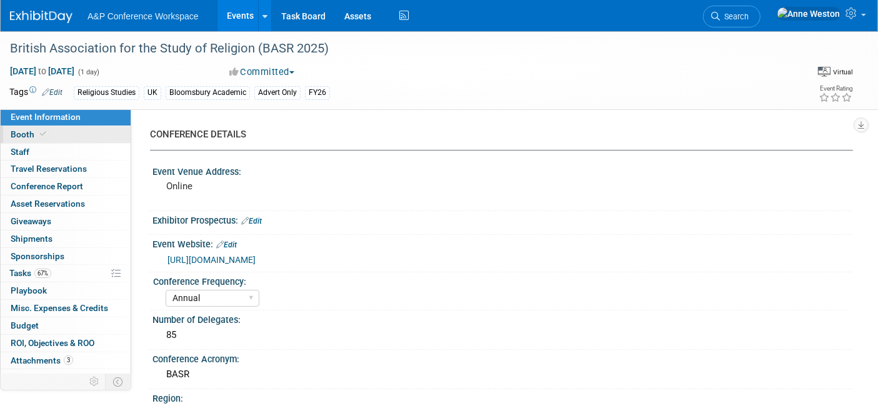
click at [70, 127] on link "Booth" at bounding box center [66, 134] width 130 height 17
select select "COBA"
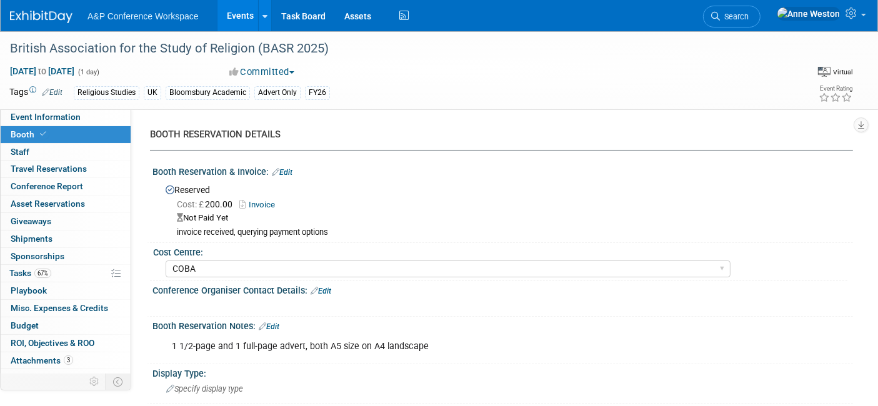
click at [288, 169] on link "Edit" at bounding box center [282, 172] width 21 height 9
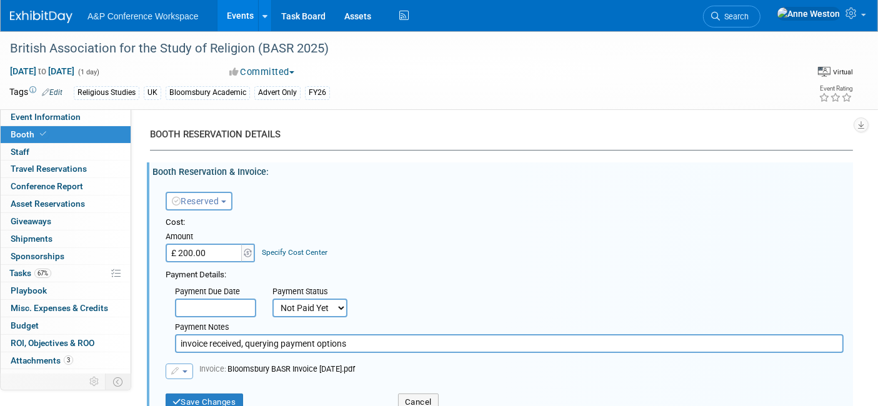
click at [214, 251] on input "£ 200.00" at bounding box center [205, 253] width 78 height 19
type input "£"
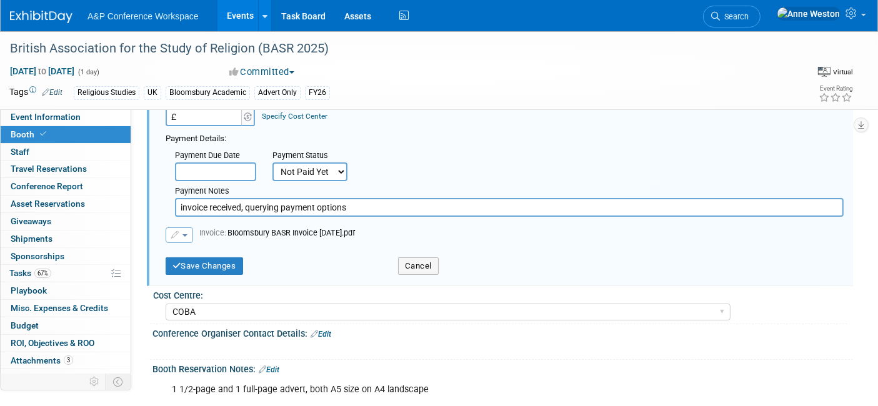
scroll to position [139, 0]
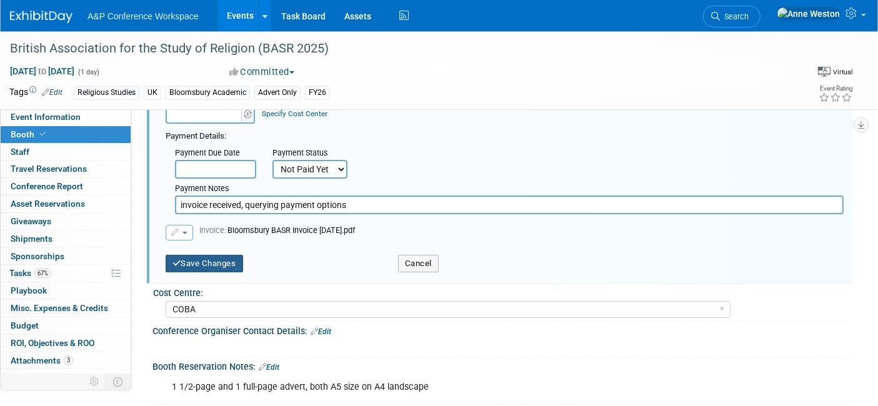
type input "£ 0.00"
click at [203, 265] on button "Save Changes" at bounding box center [204, 263] width 77 height 17
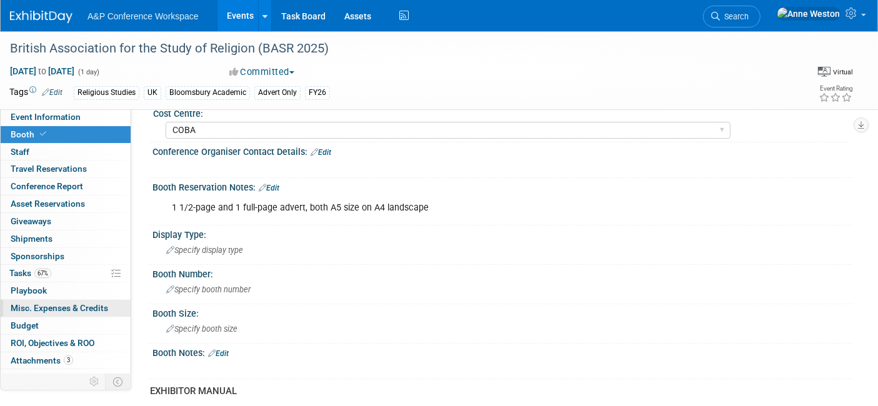
click at [74, 300] on link "0 Misc. Expenses & Credits 0" at bounding box center [66, 308] width 130 height 17
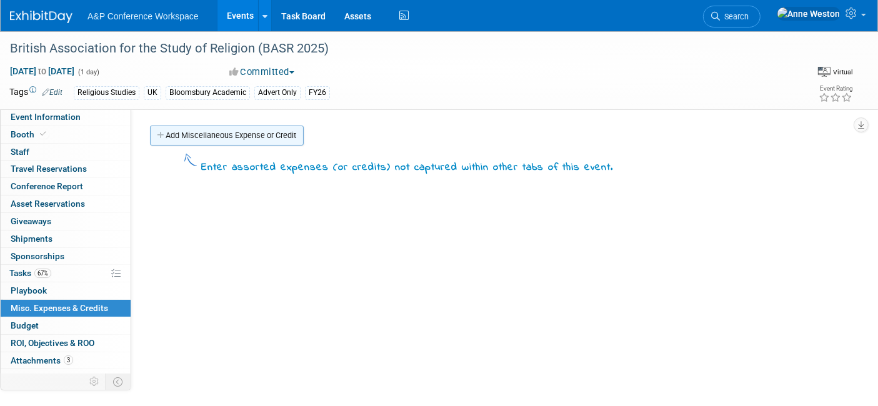
click at [227, 126] on link "Add Miscellaneous Expense or Credit" at bounding box center [227, 136] width 154 height 20
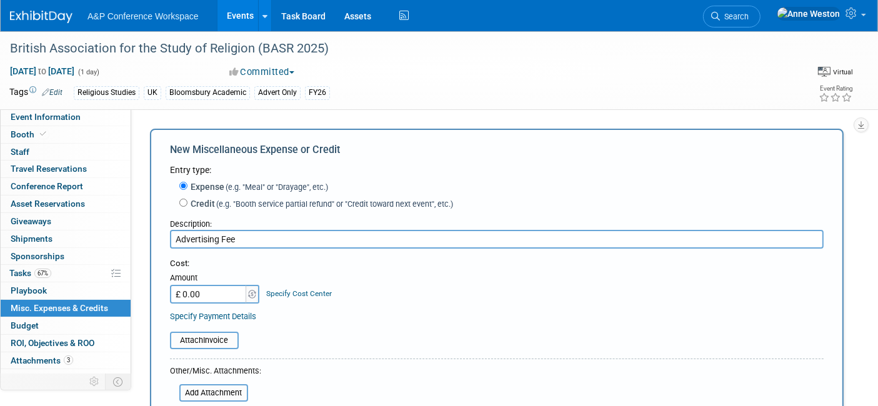
type input "Advertising Fee"
click at [211, 299] on input "£ 0.00" at bounding box center [209, 294] width 78 height 19
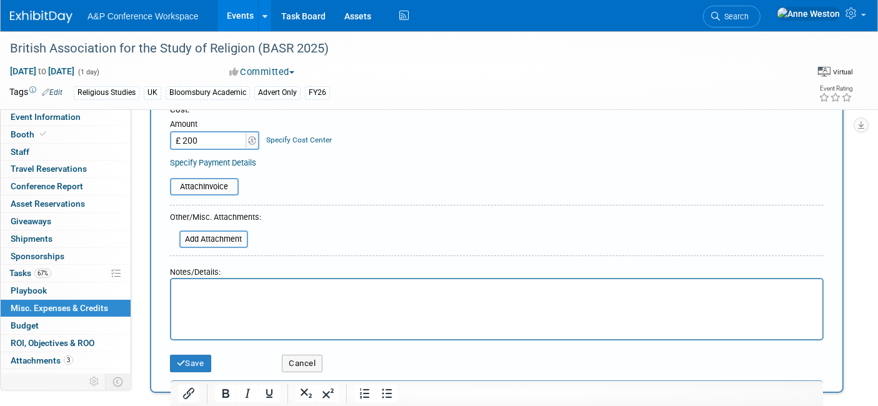
scroll to position [208, 0]
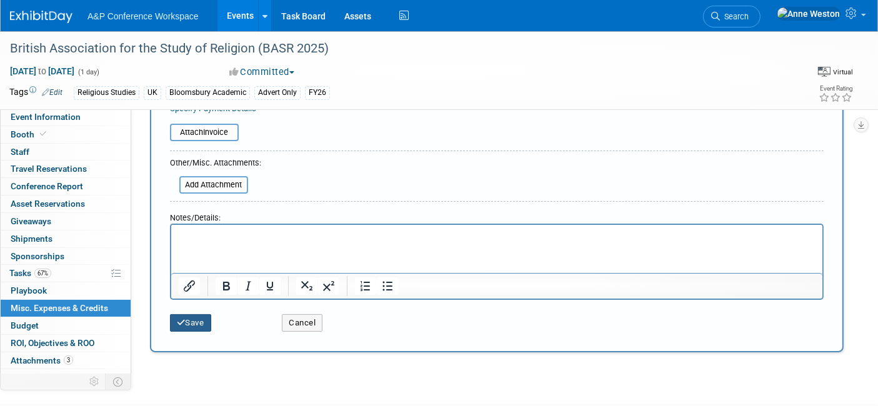
type input "£ 200.00"
click at [191, 322] on button "Save" at bounding box center [190, 322] width 41 height 17
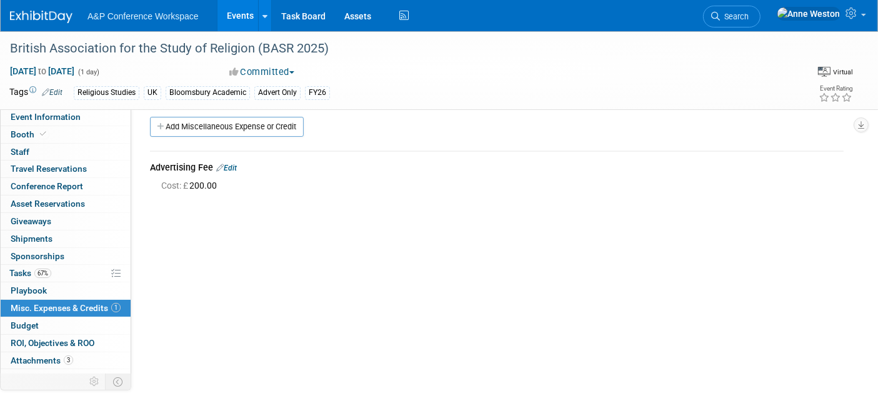
scroll to position [0, 0]
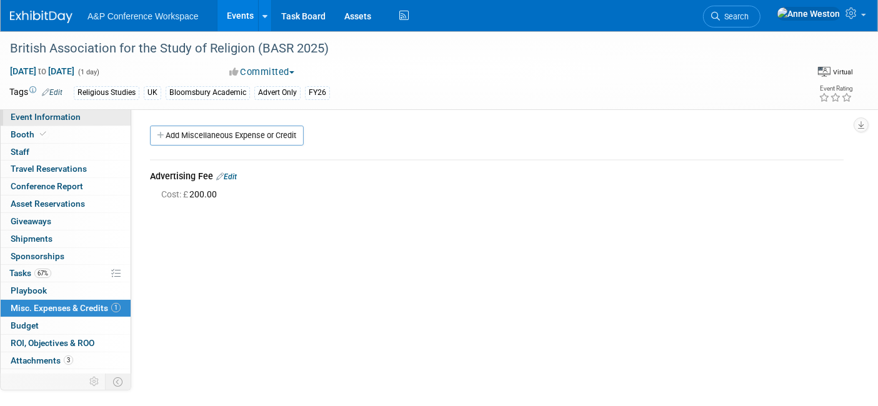
click at [41, 120] on span "Event Information" at bounding box center [46, 117] width 70 height 10
select select "Annual"
select select "Level 3"
select select "Program Advert"
select select "Religious Studies"
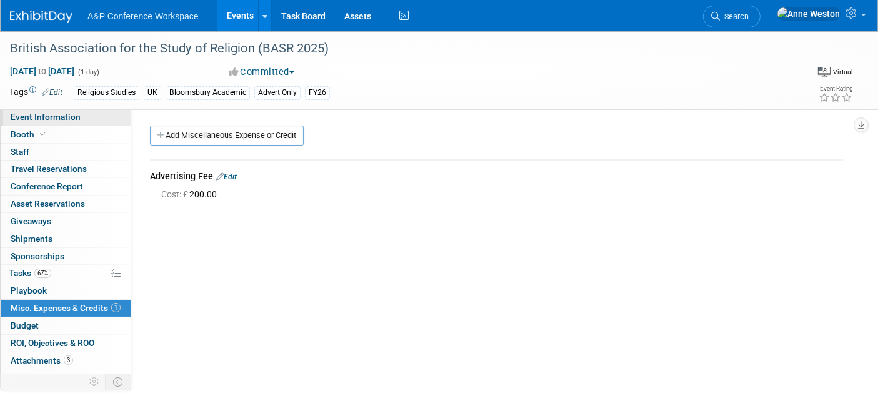
select select "Bloomsbury Academic"
select select "[PERSON_NAME]"
select select "Networking/Commissioning"
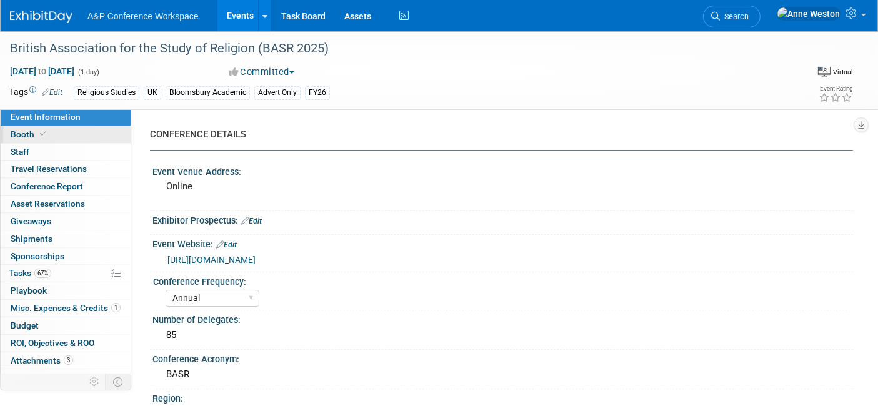
click at [63, 135] on link "Booth" at bounding box center [66, 134] width 130 height 17
select select "COBA"
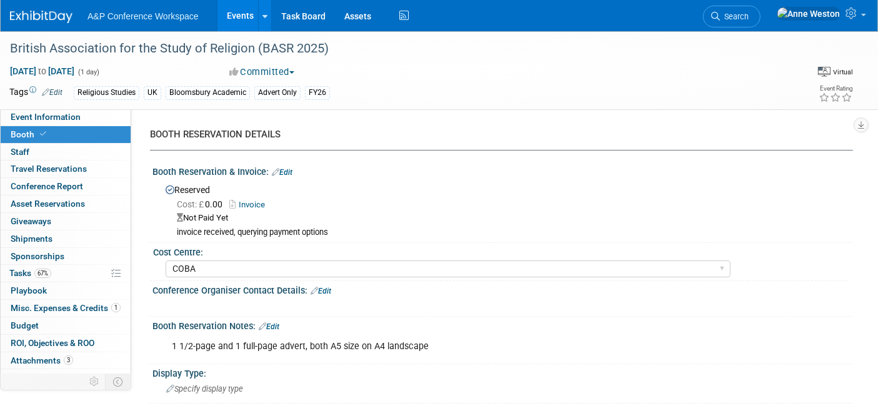
click at [290, 165] on div "Booth Reservation & Invoice: Edit" at bounding box center [502, 170] width 700 height 16
click at [291, 168] on link "Edit" at bounding box center [282, 172] width 21 height 9
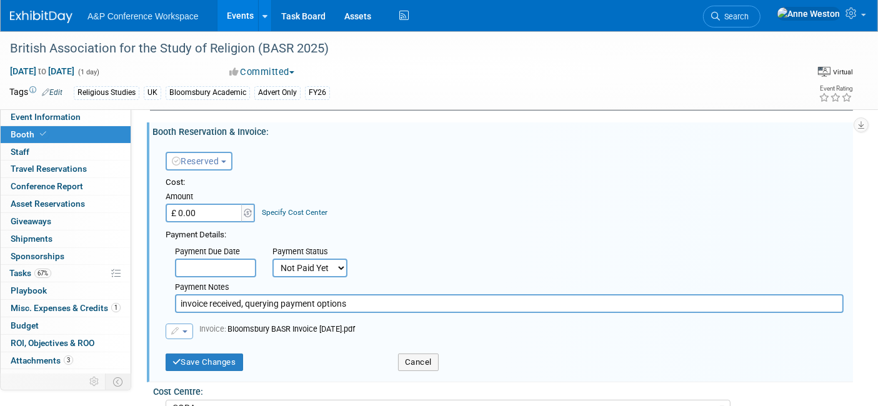
scroll to position [69, 0]
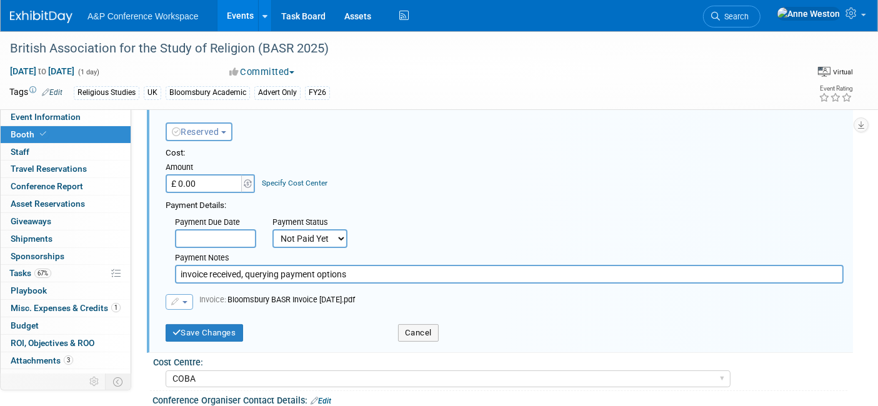
click at [286, 234] on select "Not Paid Yet Partially Paid Paid in Full" at bounding box center [309, 238] width 75 height 19
click at [217, 290] on div "Cost: Amount £ 0.00 Specify Cost Center Cost Center -- Not Specified -- ACE-ENT…" at bounding box center [505, 228] width 678 height 162
click at [337, 236] on select "Not Paid Yet Partially Paid Paid in Full" at bounding box center [309, 238] width 75 height 19
select select "0"
click at [272, 229] on select "Not Paid Yet Partially Paid Paid in Full" at bounding box center [309, 238] width 75 height 19
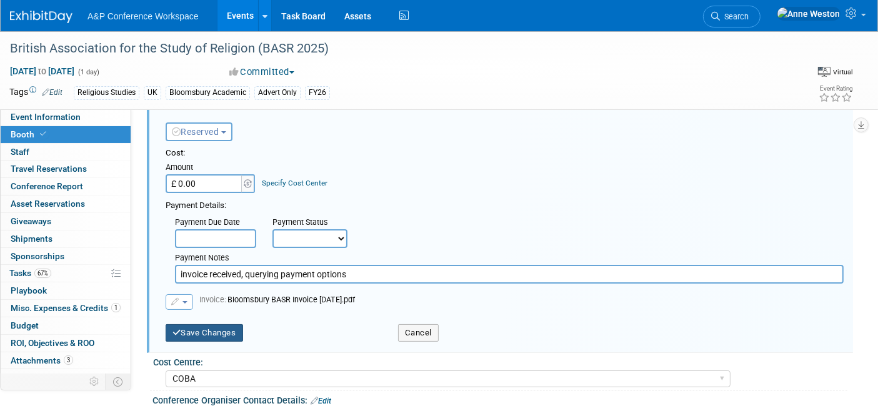
click at [214, 327] on button "Save Changes" at bounding box center [204, 332] width 77 height 17
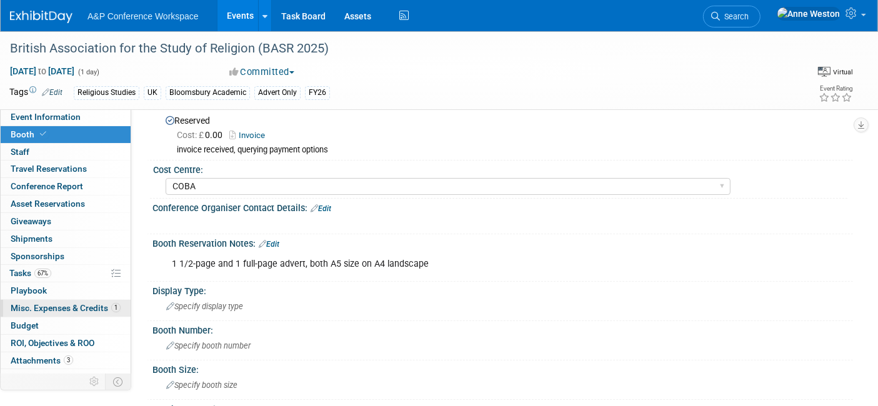
click at [61, 310] on span "Misc. Expenses & Credits 1" at bounding box center [66, 308] width 110 height 10
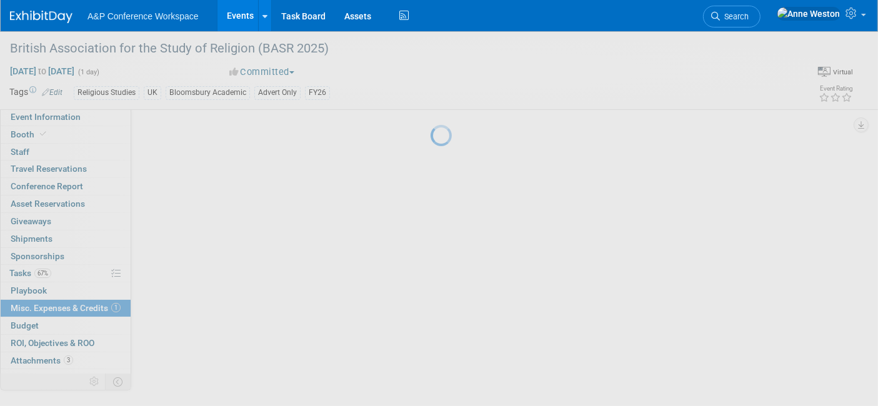
scroll to position [0, 0]
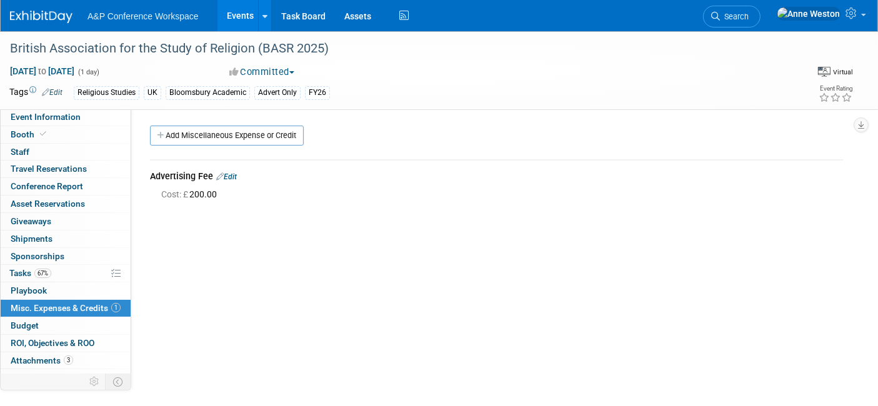
click at [231, 172] on link "Edit" at bounding box center [226, 176] width 21 height 9
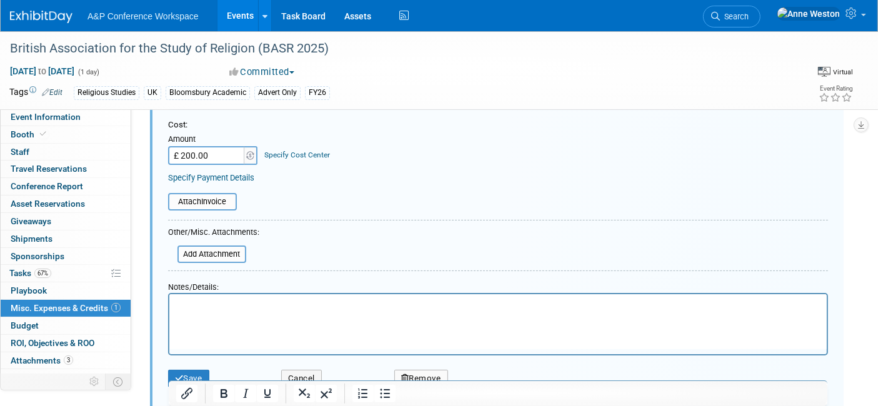
scroll to position [157, 0]
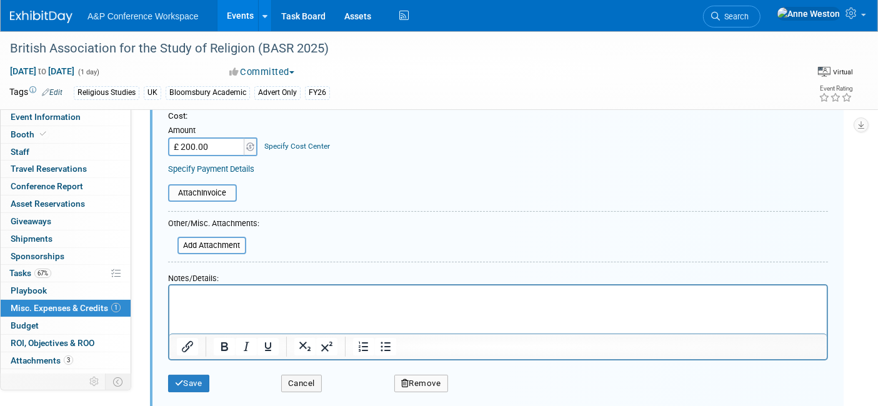
click at [221, 294] on p "Rich Text Area. Press ALT-0 for help." at bounding box center [497, 297] width 643 height 12
click at [178, 375] on button "Save" at bounding box center [188, 383] width 41 height 17
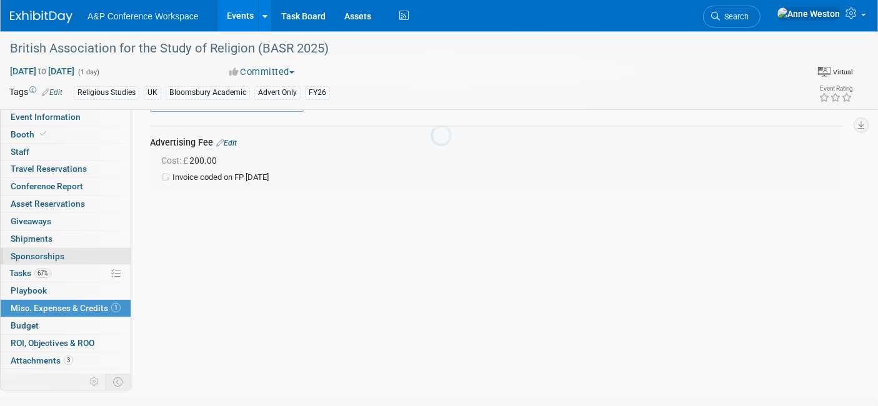
scroll to position [17, 0]
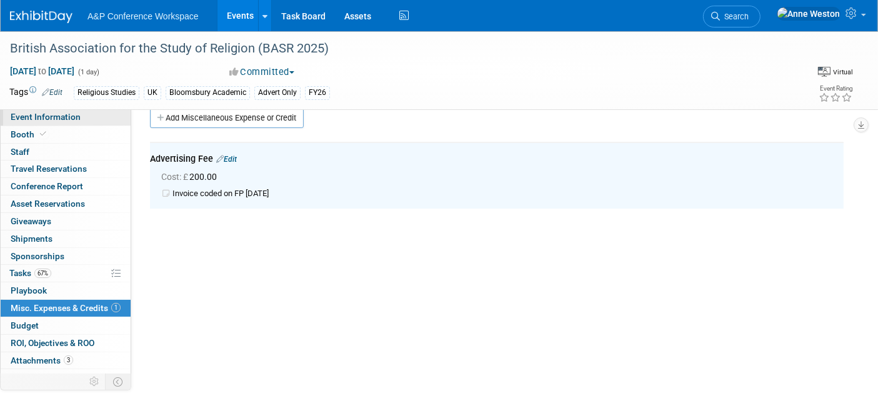
click at [46, 115] on span "Event Information" at bounding box center [46, 117] width 70 height 10
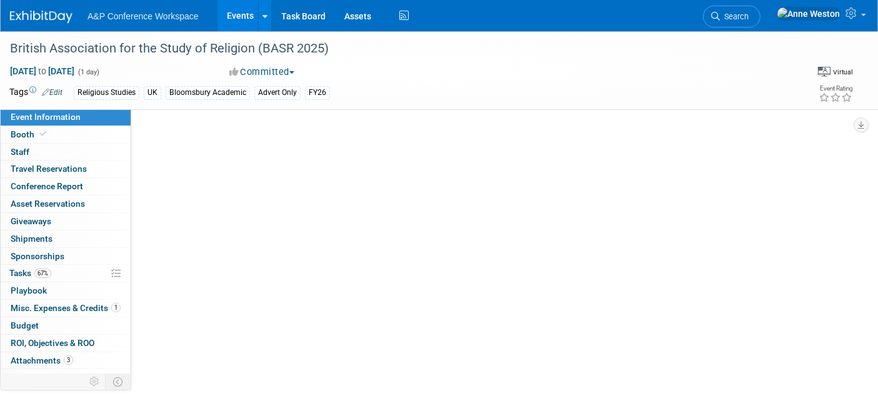
select select "Annual"
select select "Level 3"
select select "Program Advert"
select select "Religious Studies"
select select "Bloomsbury Academic"
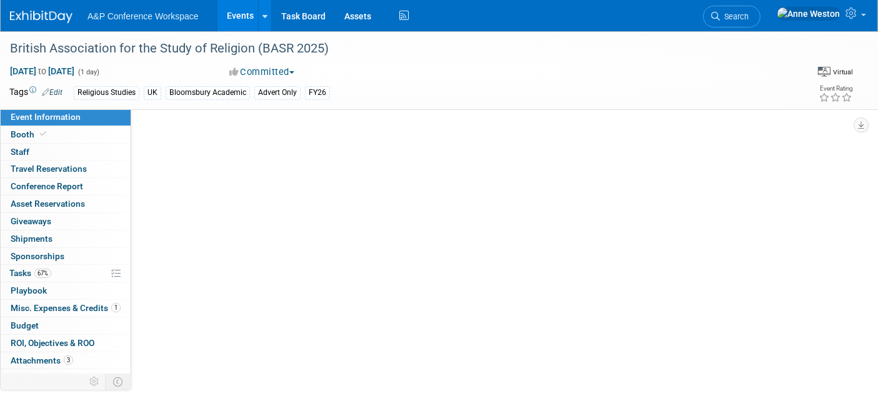
select select "[PERSON_NAME]"
select select "Networking/Commissioning"
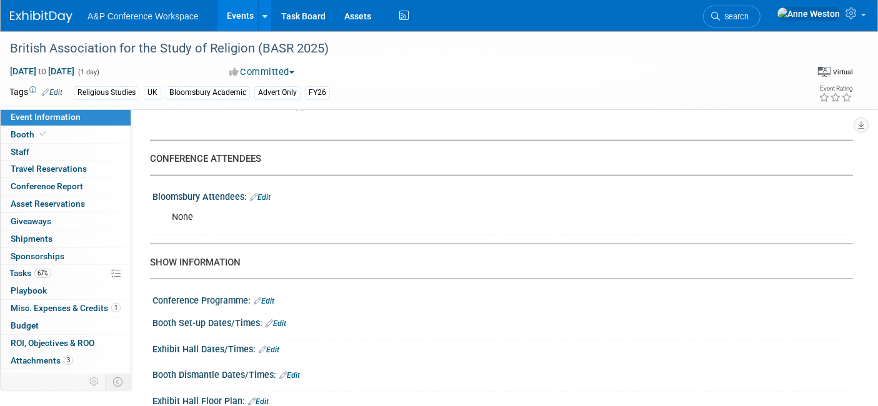
scroll to position [764, 0]
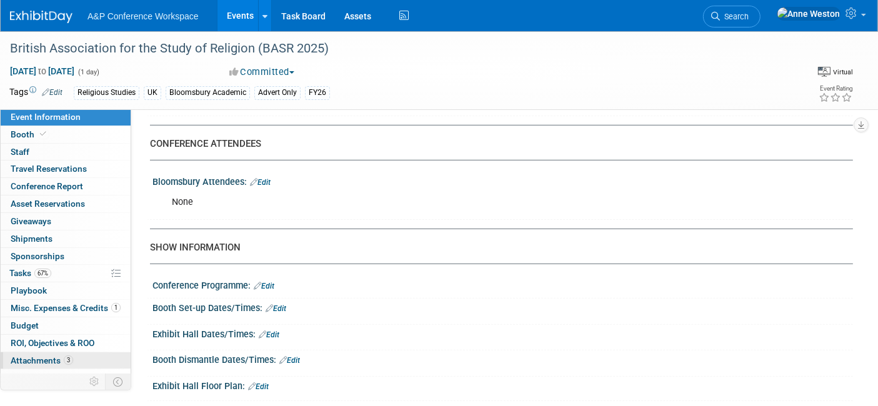
click at [31, 359] on span "Attachments 3" at bounding box center [42, 361] width 62 height 10
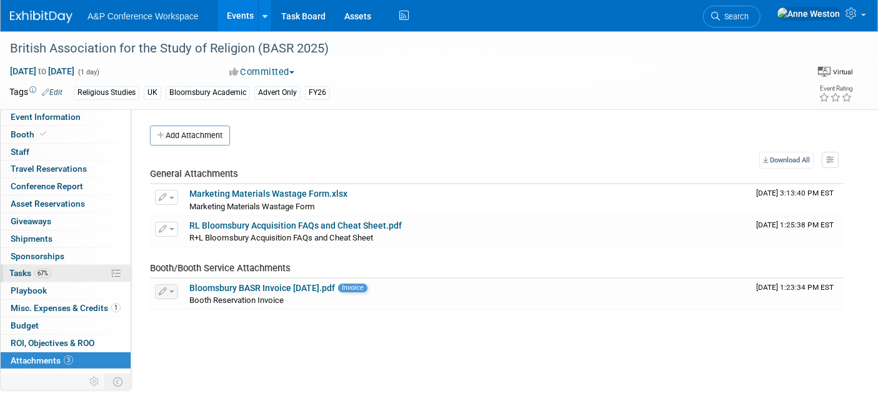
click at [50, 265] on link "67% Tasks 67%" at bounding box center [66, 273] width 130 height 17
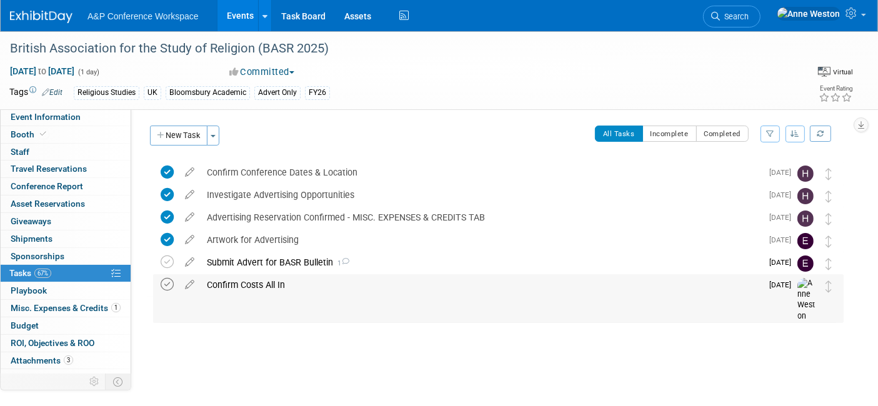
click at [167, 282] on icon at bounding box center [167, 284] width 13 height 13
click at [60, 114] on span "Event Information" at bounding box center [46, 117] width 70 height 10
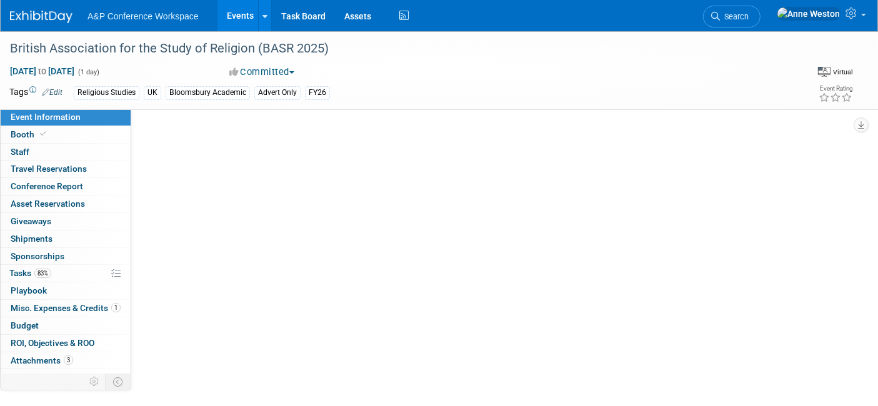
select select "Annual"
select select "Level 3"
select select "Program Advert"
select select "Religious Studies"
select select "Bloomsbury Academic"
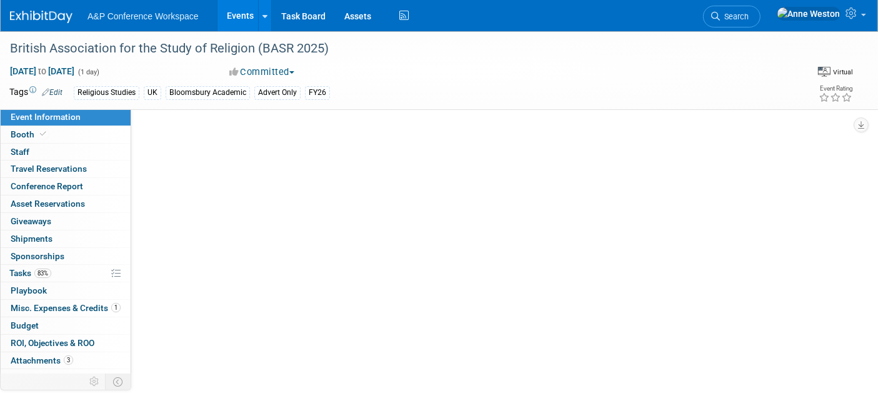
select select "[PERSON_NAME]"
select select "Networking/Commissioning"
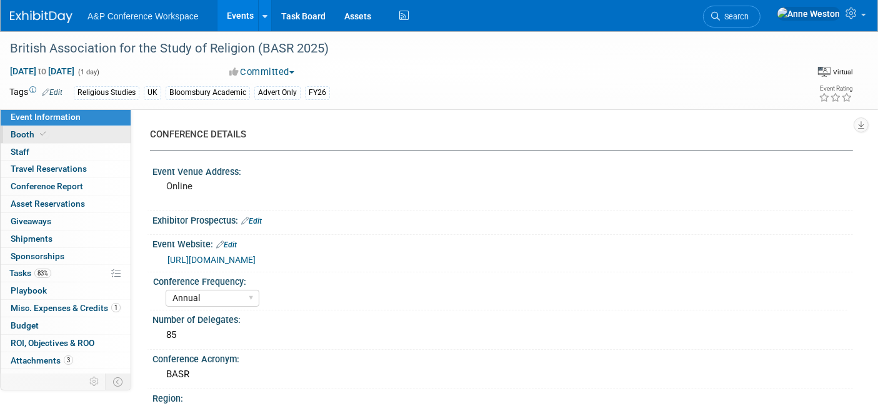
click at [66, 138] on link "Booth" at bounding box center [66, 134] width 130 height 17
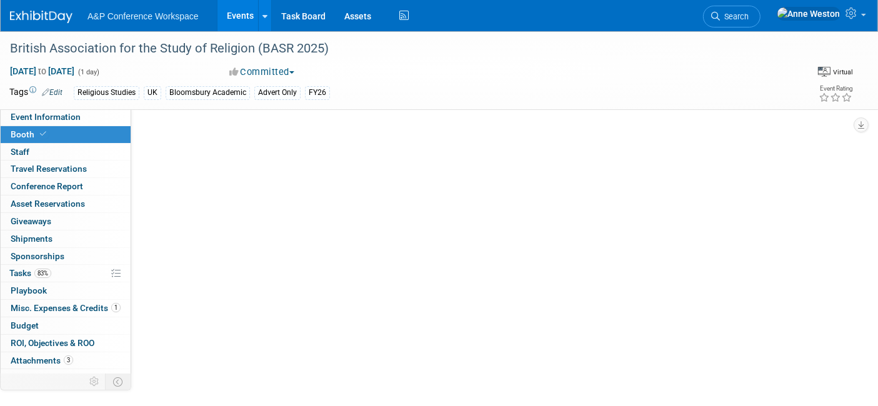
select select "COBA"
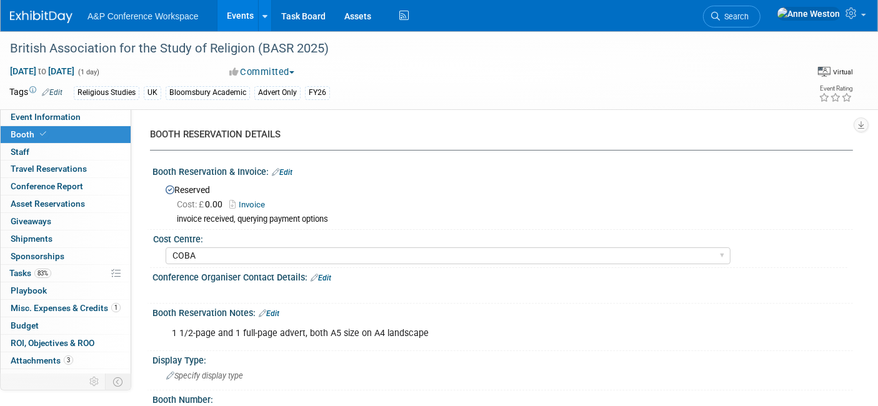
click at [286, 173] on link "Edit" at bounding box center [282, 172] width 21 height 9
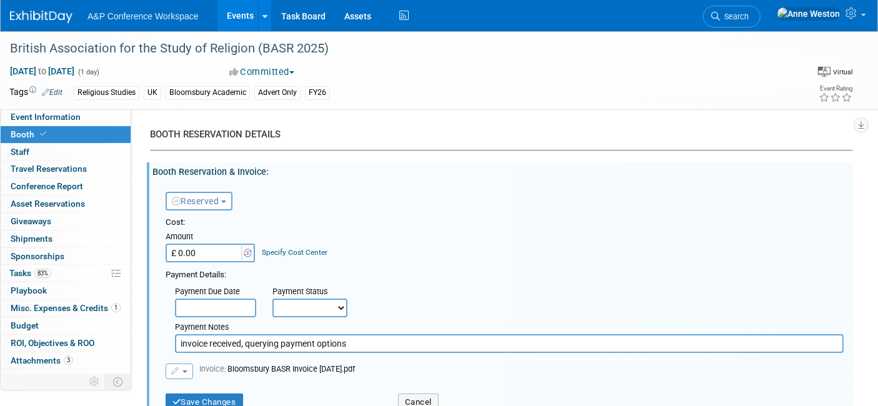
click at [212, 196] on span "Reserved" at bounding box center [195, 201] width 47 height 10
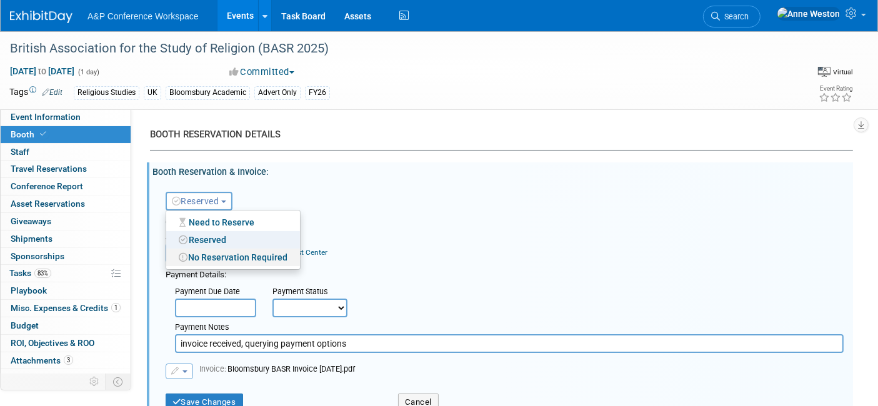
click at [230, 253] on link "No Reservation Required" at bounding box center [233, 257] width 134 height 17
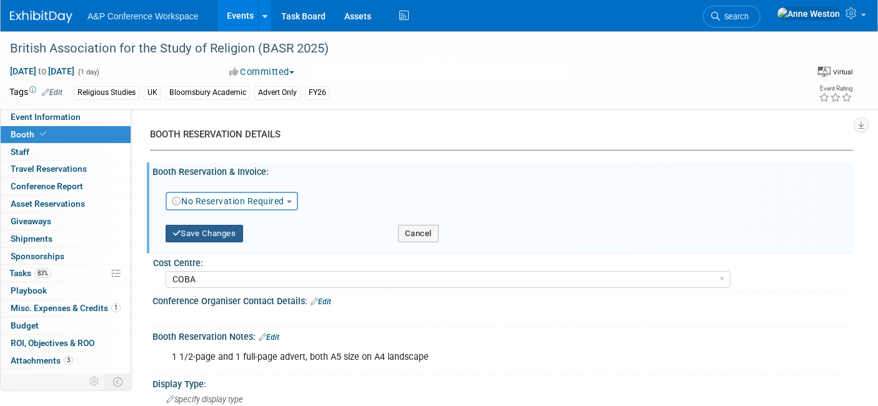
click at [199, 236] on button "Save Changes" at bounding box center [204, 233] width 77 height 17
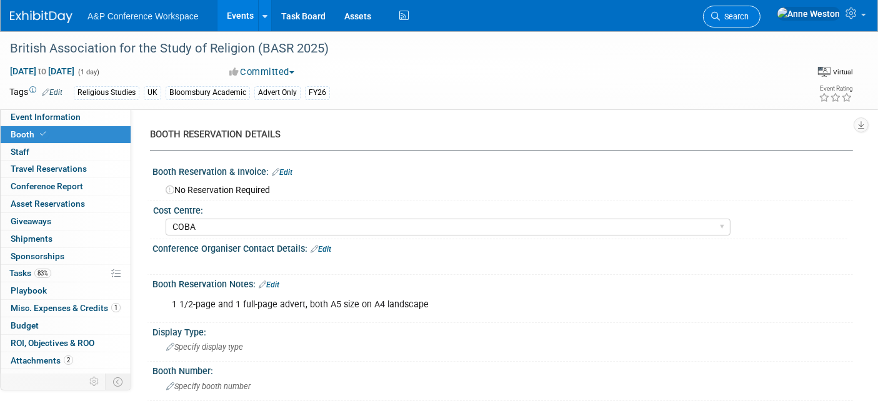
click at [749, 16] on span "Search" at bounding box center [734, 16] width 29 height 9
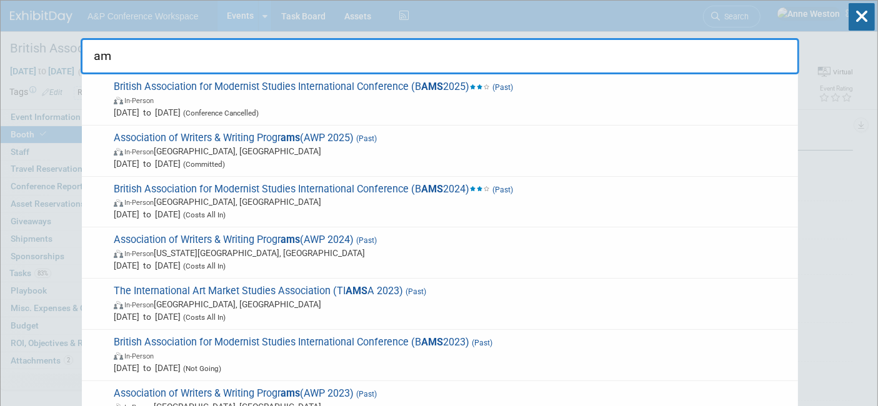
type input "a"
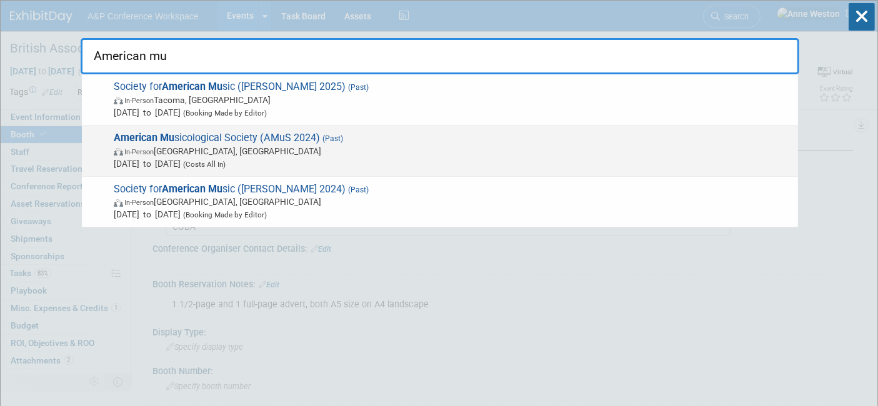
type input "American mu"
click at [612, 156] on span "In-Person Chicago, IL" at bounding box center [453, 151] width 678 height 12
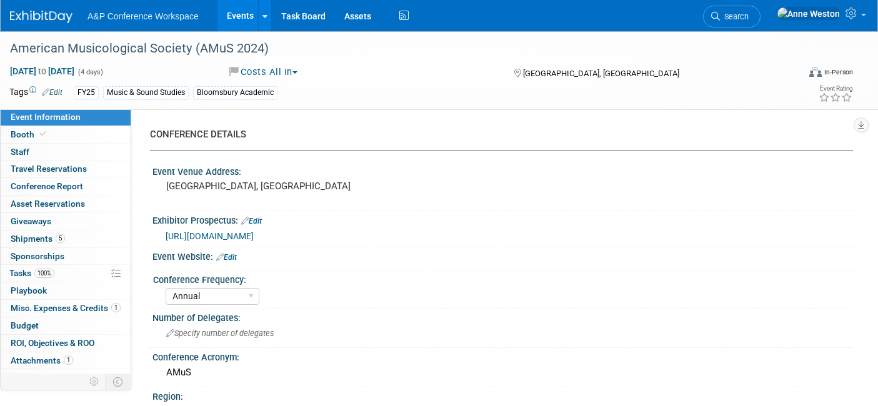
select select "Annual"
select select "Level 2"
select select "In-Person Booth"
select select "[PERSON_NAME]"
select select "Networking/Commissioning"
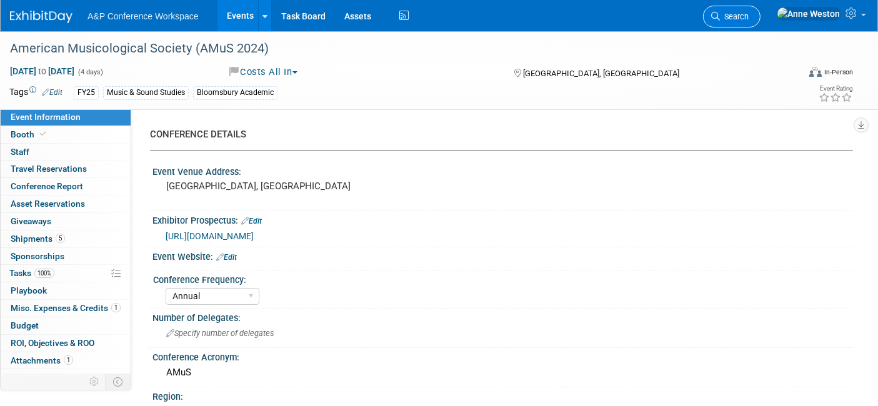
click at [749, 12] on span "Search" at bounding box center [734, 16] width 29 height 9
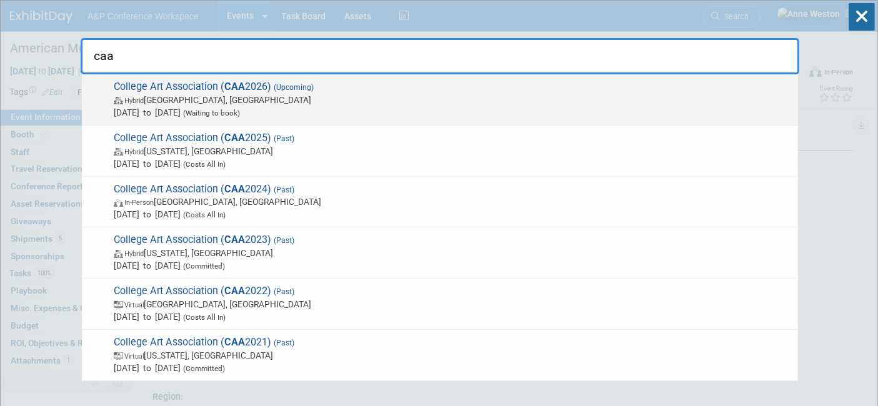
type input "caa"
click at [142, 106] on span "[DATE] to [DATE] (Waiting to book)" at bounding box center [453, 112] width 678 height 12
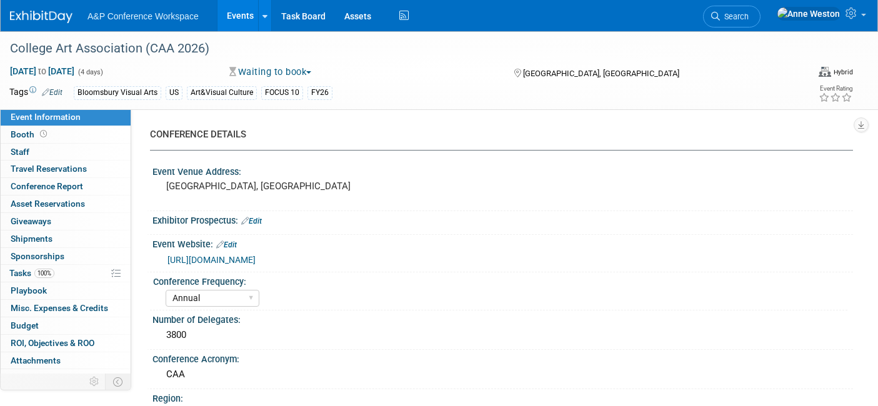
select select "Annual"
select select "Level 1"
select select "In-Person Booth"
select select "Art & Visual Culture"
select select "Bloomsbury Visual Arts"
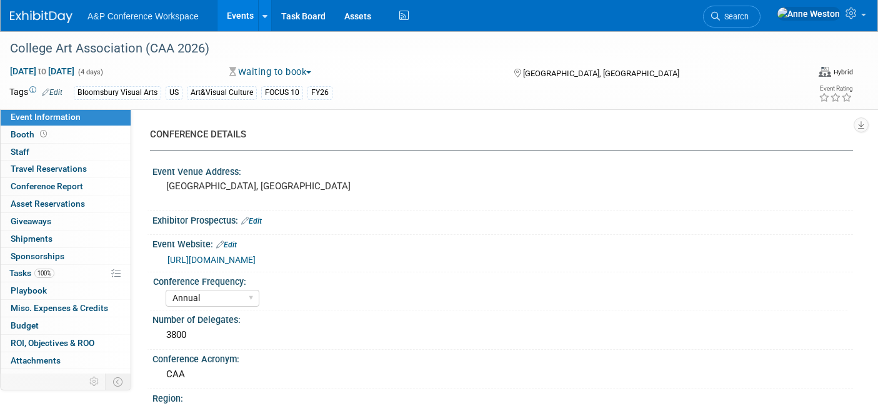
select select "[PERSON_NAME]"
select select "Networking/Commissioning"
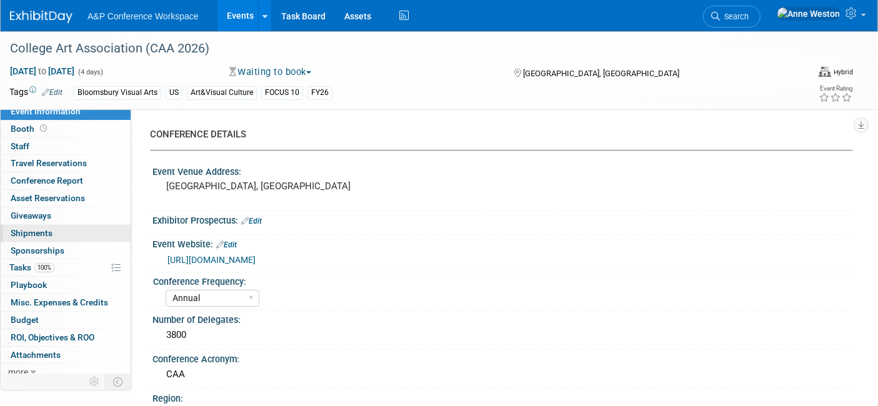
scroll to position [11, 0]
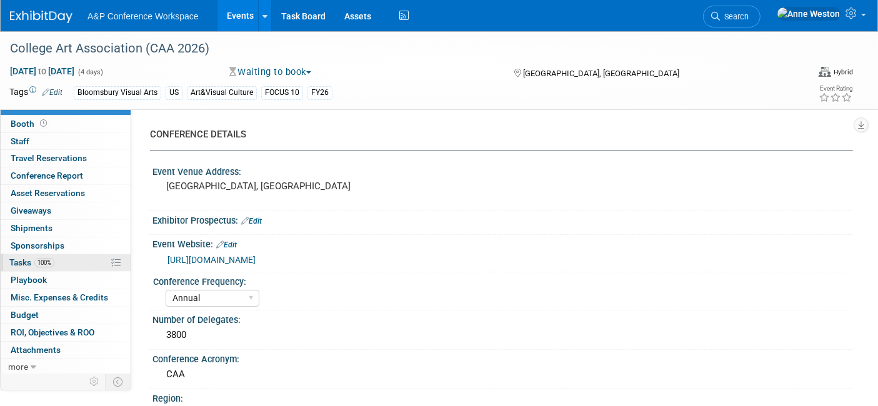
click at [55, 259] on link "100% Tasks 100%" at bounding box center [66, 262] width 130 height 17
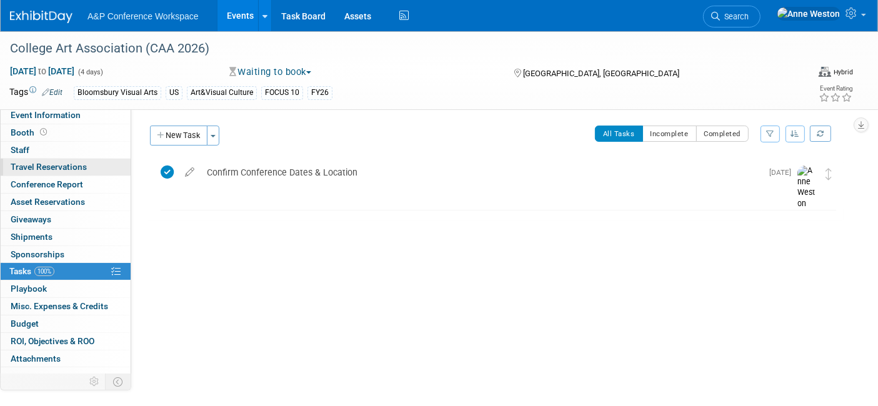
scroll to position [0, 0]
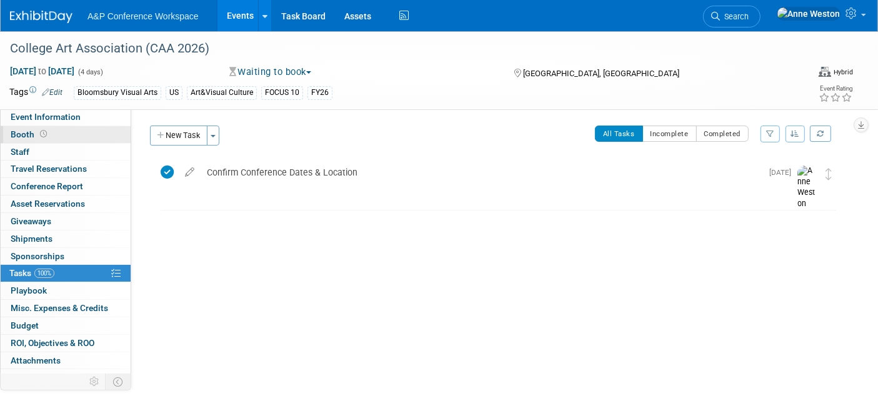
click at [67, 131] on link "Booth" at bounding box center [66, 134] width 130 height 17
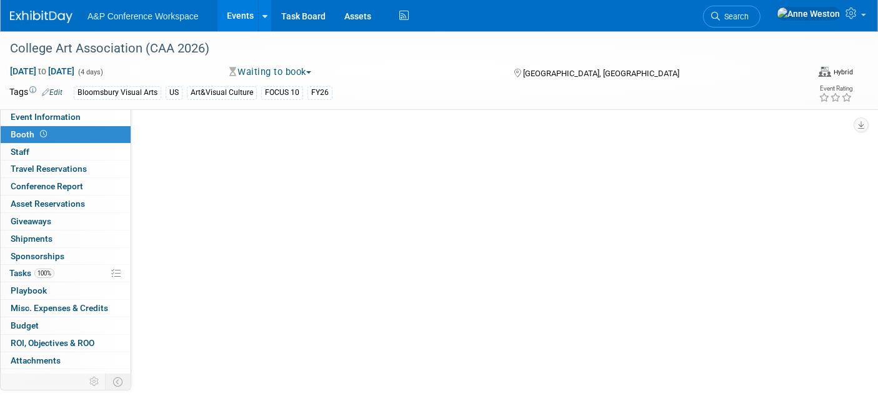
select select "BUAV"
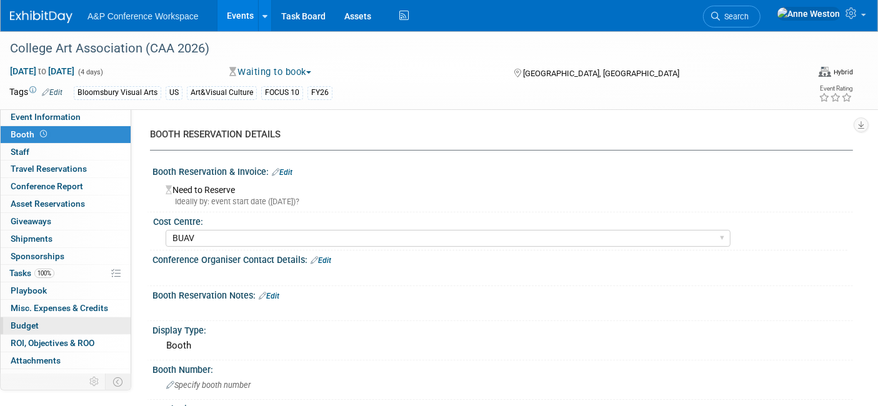
click at [34, 326] on span "Budget" at bounding box center [25, 326] width 28 height 10
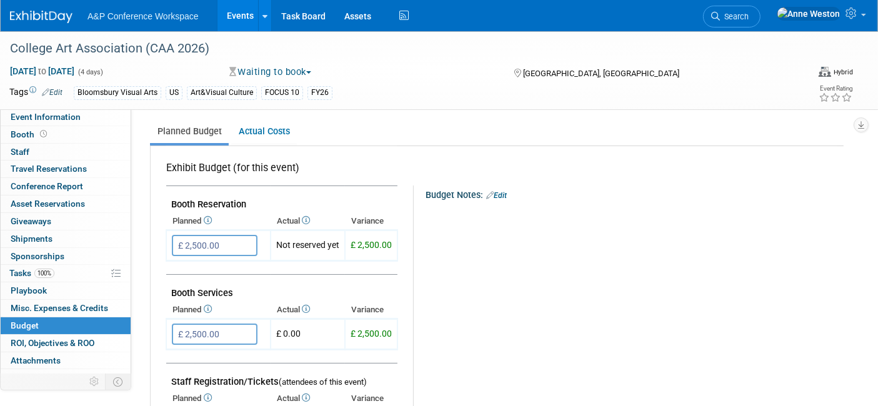
scroll to position [139, 0]
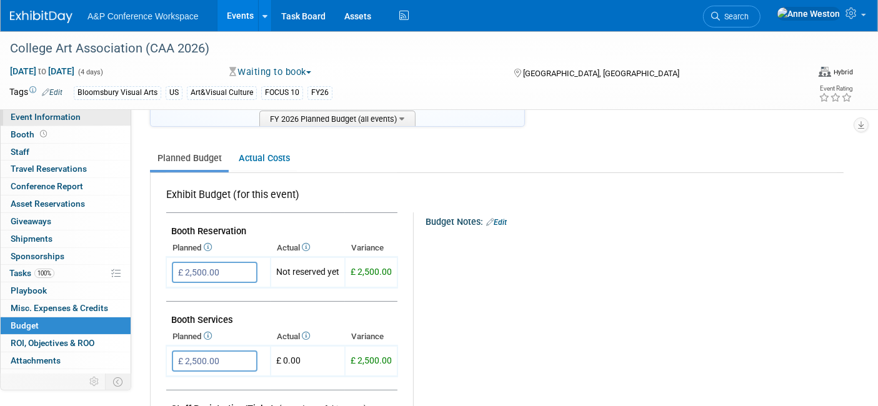
click at [77, 119] on span "Event Information" at bounding box center [46, 117] width 70 height 10
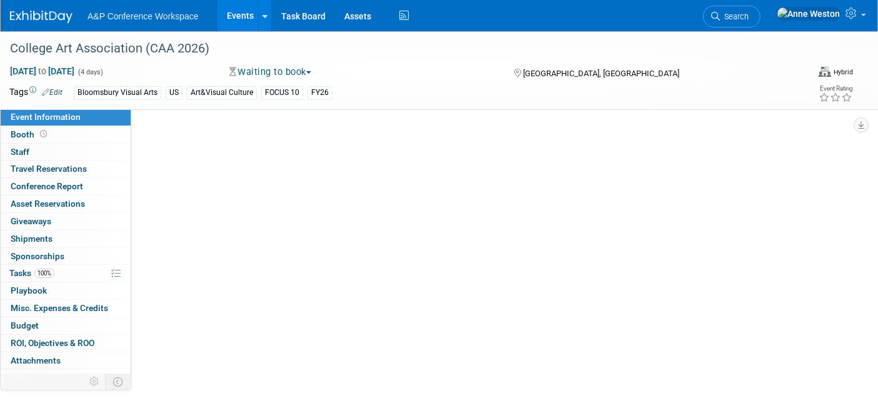
scroll to position [0, 0]
select select "Annual"
select select "Level 1"
select select "In-Person Booth"
select select "Art & Visual Culture"
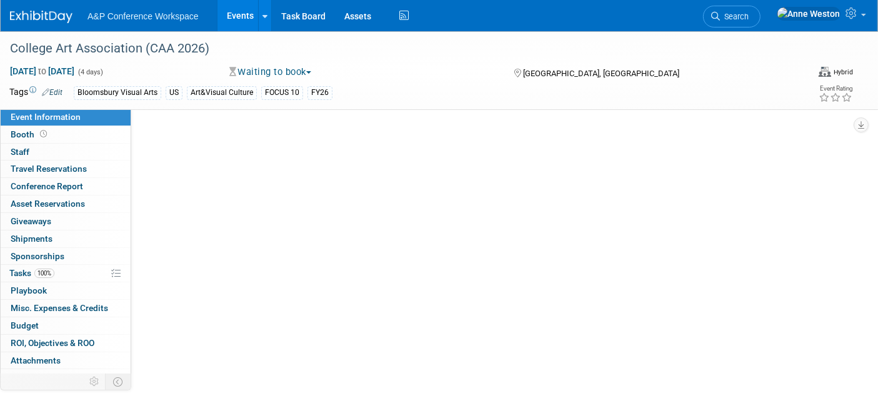
select select "Bloomsbury Visual Arts"
select select "[PERSON_NAME]"
select select "Networking/Commissioning"
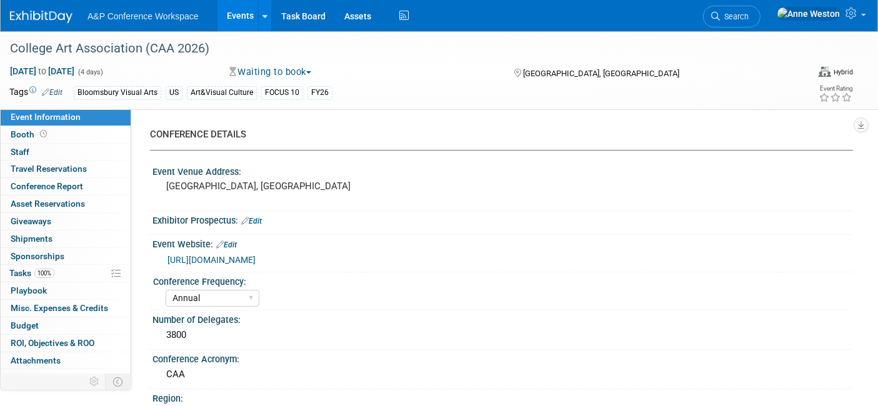
click at [261, 66] on button "Waiting to book" at bounding box center [270, 72] width 91 height 13
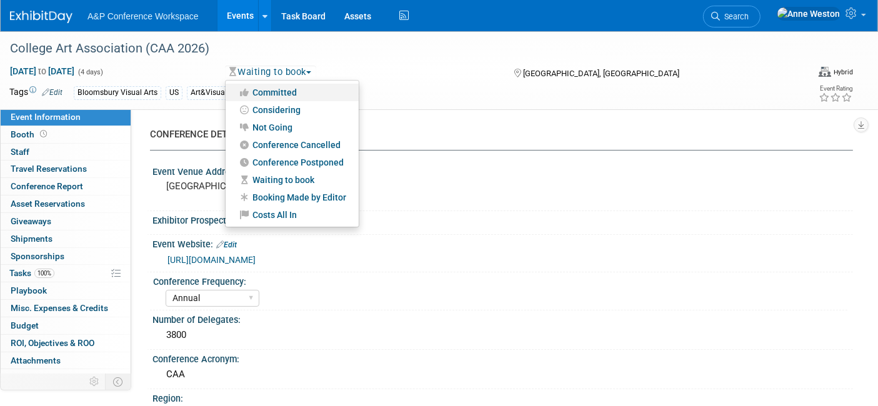
click at [277, 90] on link "Committed" at bounding box center [292, 92] width 133 height 17
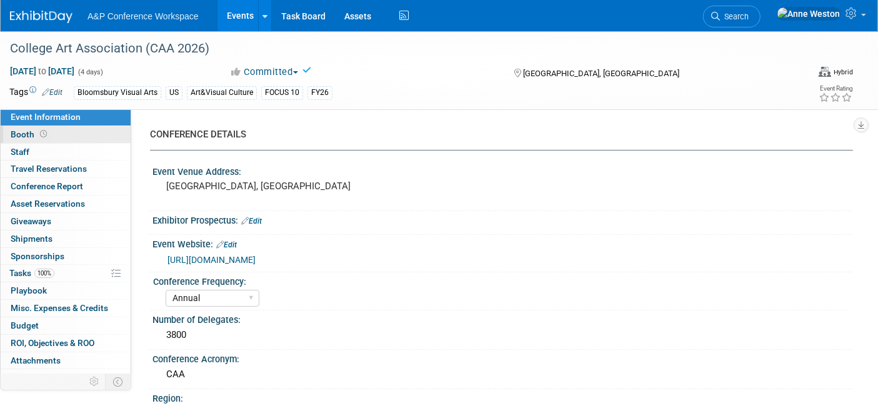
click at [32, 137] on span "Booth" at bounding box center [30, 134] width 39 height 10
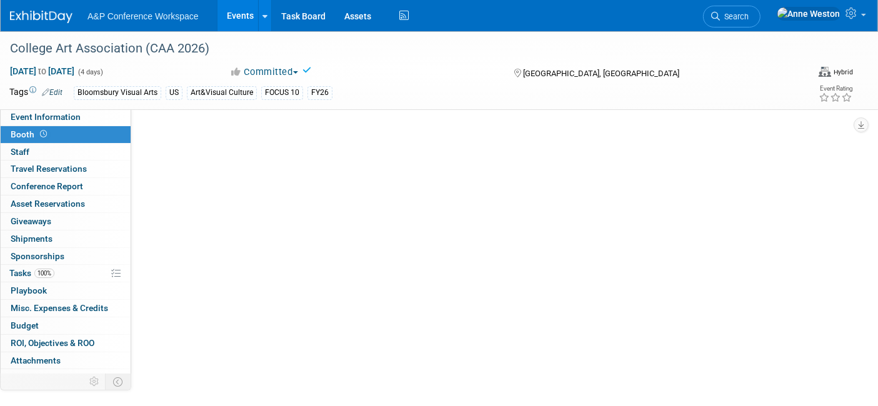
select select "BUAV"
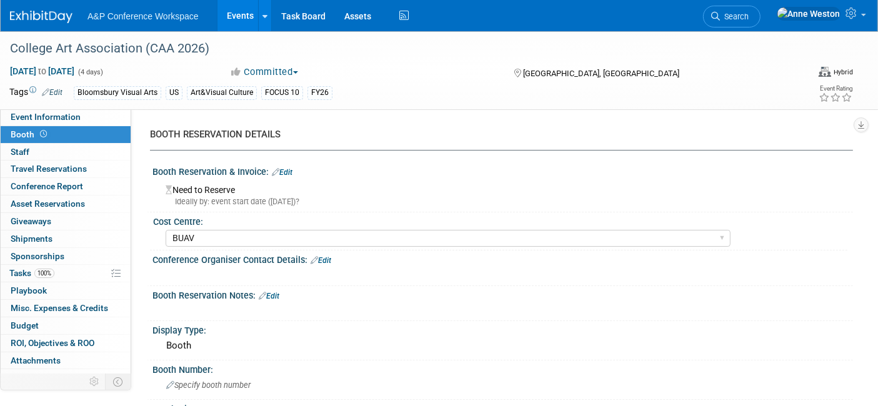
click at [289, 170] on link "Edit" at bounding box center [282, 172] width 21 height 9
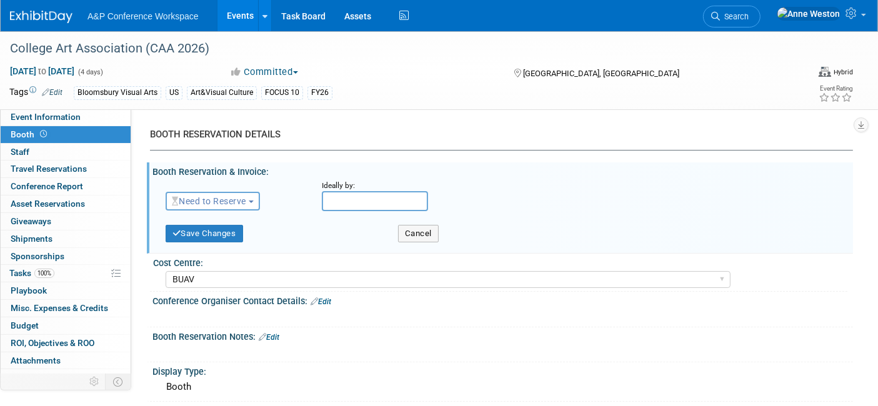
click at [206, 202] on span "Need to Reserve" at bounding box center [209, 201] width 74 height 10
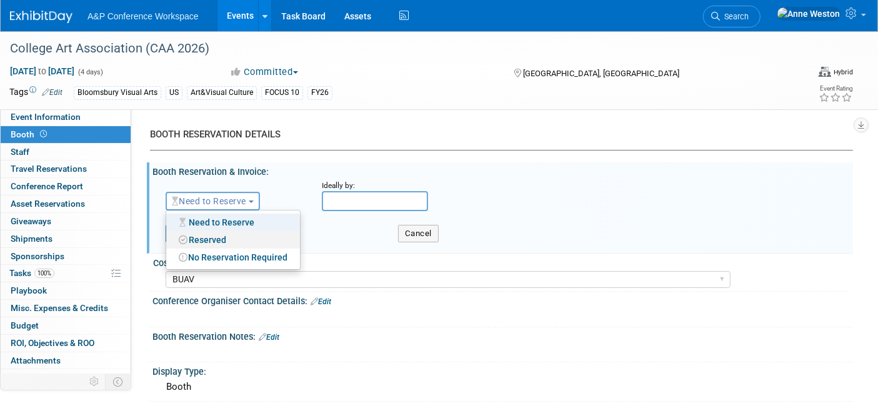
click at [216, 240] on link "Reserved" at bounding box center [233, 239] width 134 height 17
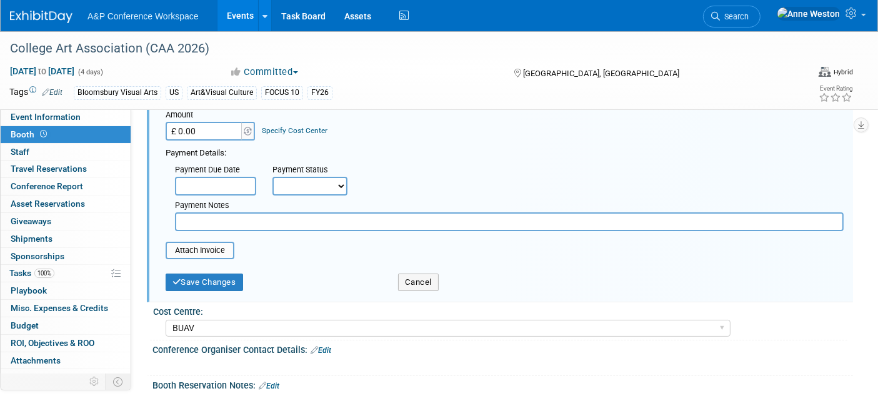
scroll to position [139, 0]
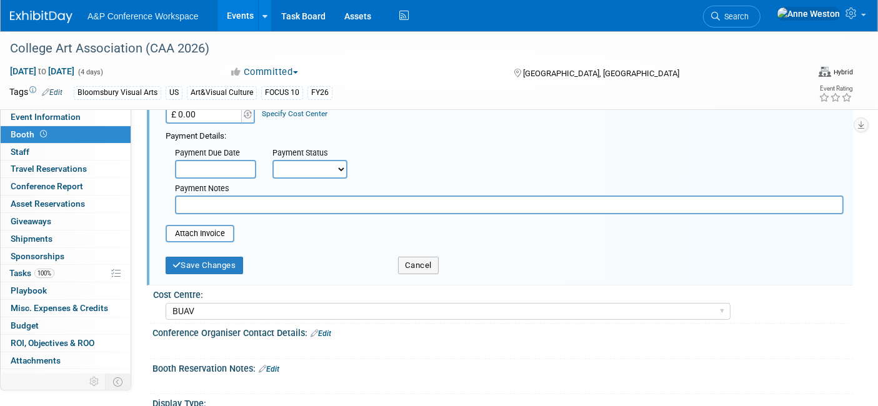
click at [214, 207] on input "text" at bounding box center [509, 205] width 669 height 19
click at [292, 162] on select "Not Paid Yet Partially Paid Paid in Full" at bounding box center [309, 169] width 75 height 19
select select "2"
click at [272, 160] on select "Not Paid Yet Partially Paid Paid in Full" at bounding box center [309, 169] width 75 height 19
click at [264, 211] on input "text" at bounding box center [509, 205] width 669 height 19
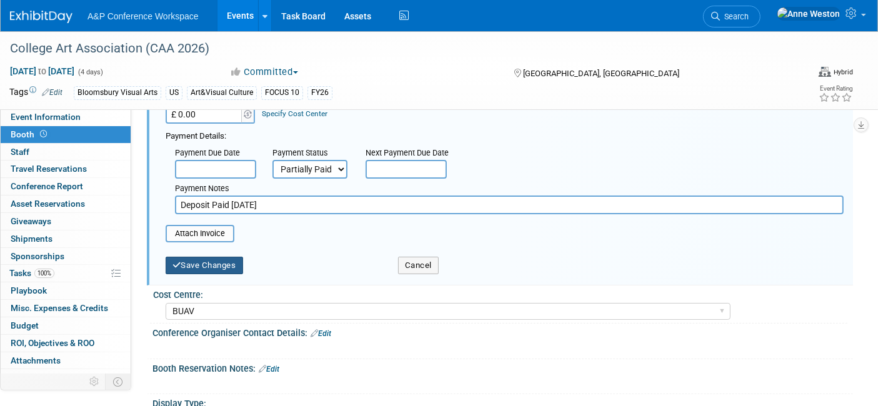
type input "Deposit Paid 11-09-2025"
click at [206, 263] on button "Save Changes" at bounding box center [204, 265] width 77 height 17
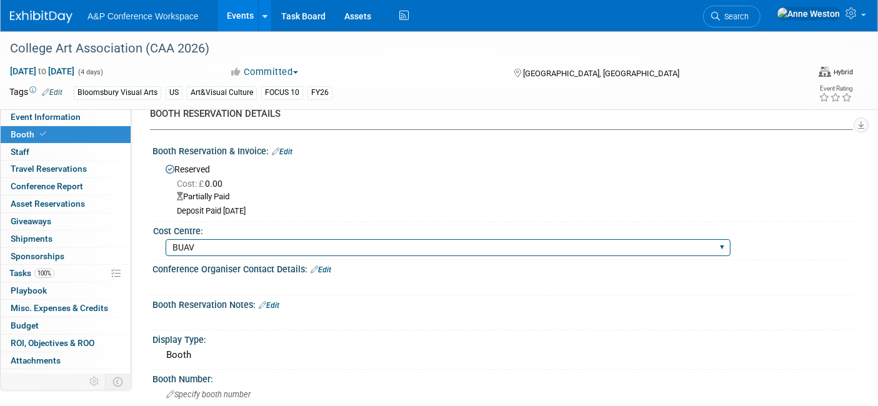
scroll to position [0, 0]
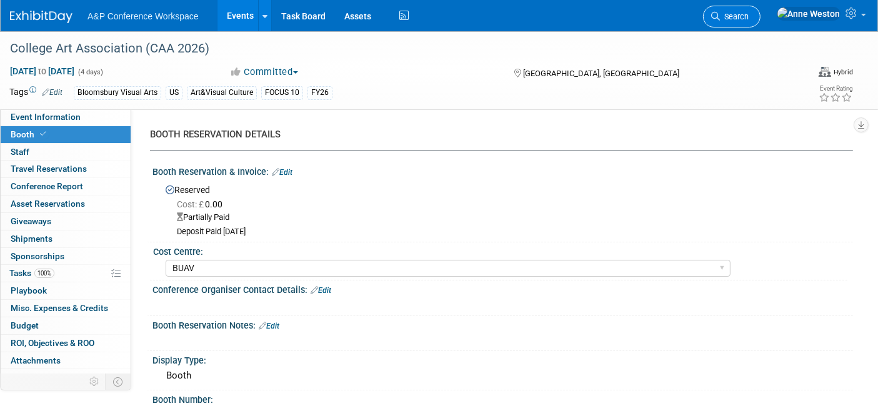
click at [749, 17] on span "Search" at bounding box center [734, 16] width 29 height 9
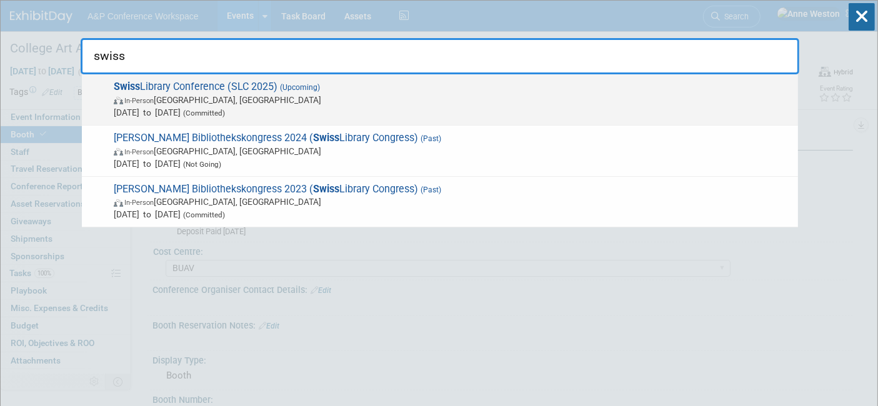
type input "swiss"
click at [172, 92] on span "Swiss Library Conference (SLC 2025) (Upcoming) In-Person Bern, Switzerland Oct …" at bounding box center [451, 100] width 682 height 38
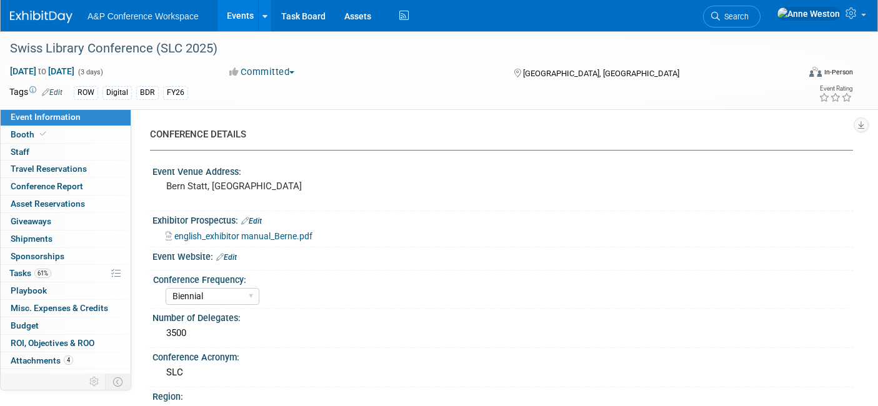
select select "Biennial"
select select "Level 2"
select select "In-Person Booth"
select select "Libraries"
select select "Bloomsbury Digital Resources"
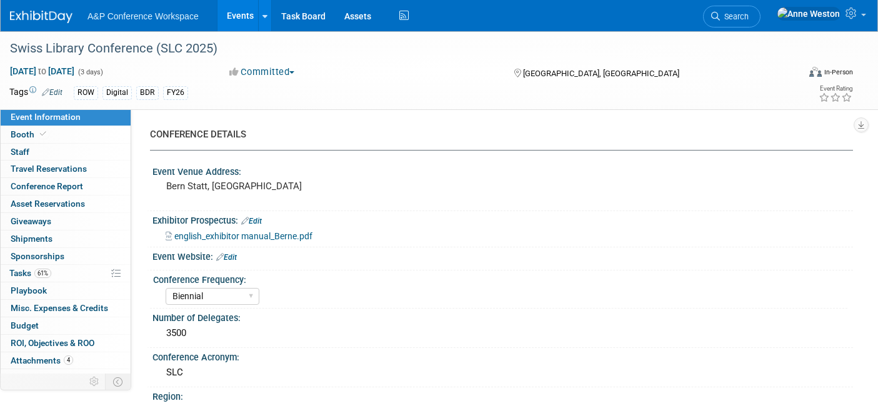
select select "[PERSON_NAME]"
select select "BDR Product Awareness and Trial Generation​"
click at [50, 270] on span "61%" at bounding box center [42, 273] width 17 height 9
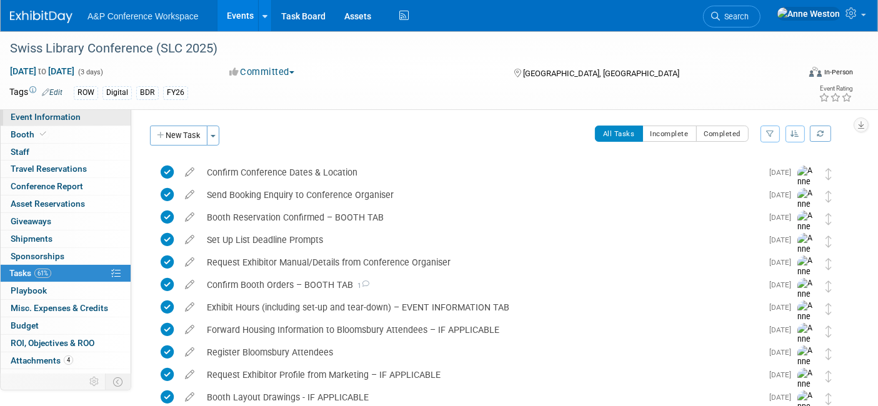
click at [67, 117] on span "Event Information" at bounding box center [46, 117] width 70 height 10
select select "Biennial"
select select "Level 2"
select select "In-Person Booth"
select select "Libraries"
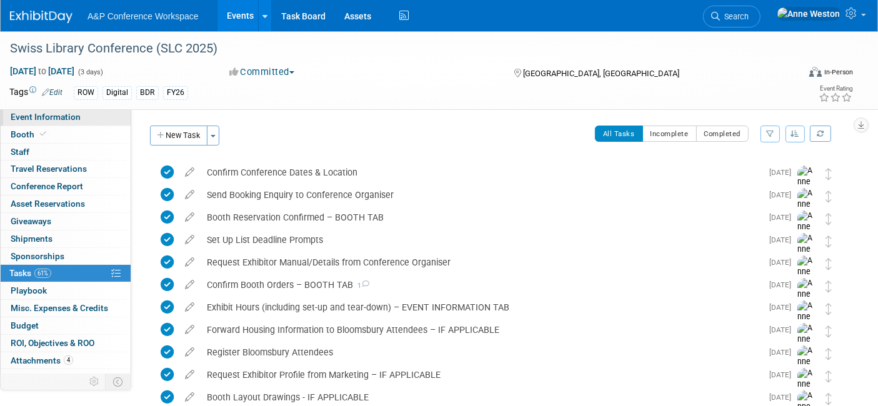
select select "Bloomsbury Digital Resources"
select select "[PERSON_NAME]"
select select "BDR Product Awareness and Trial Generation​"
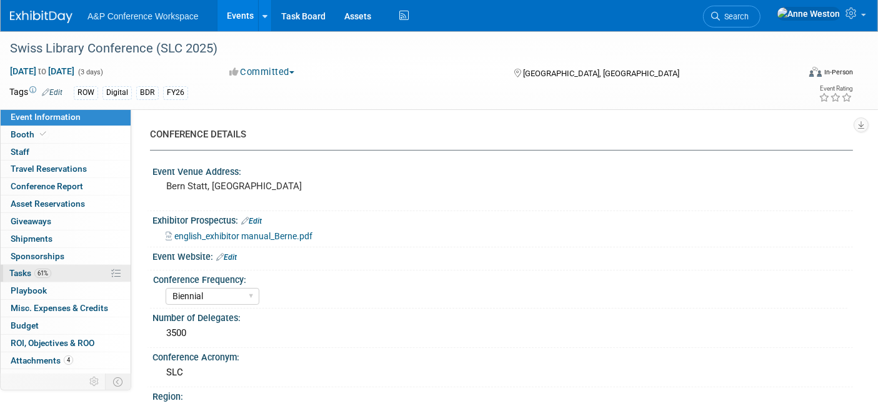
click at [49, 269] on span "61%" at bounding box center [42, 273] width 17 height 9
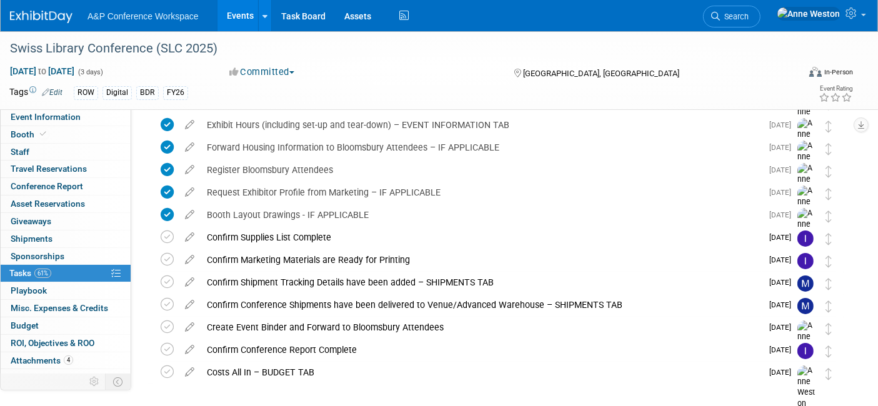
scroll to position [208, 0]
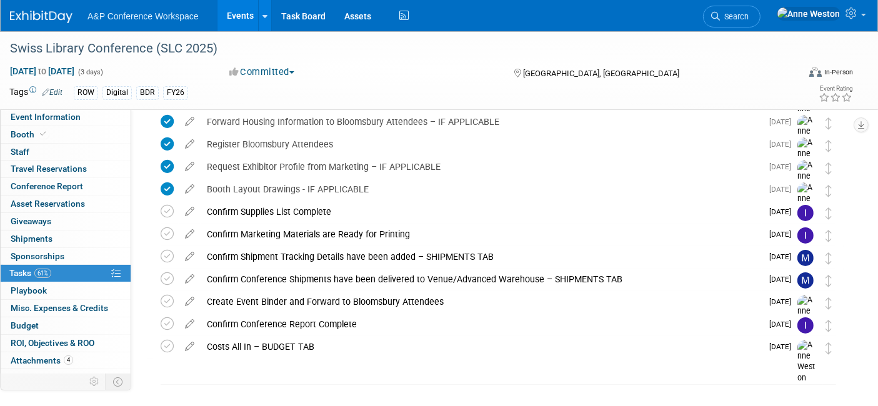
click at [749, 15] on span "Search" at bounding box center [734, 16] width 29 height 9
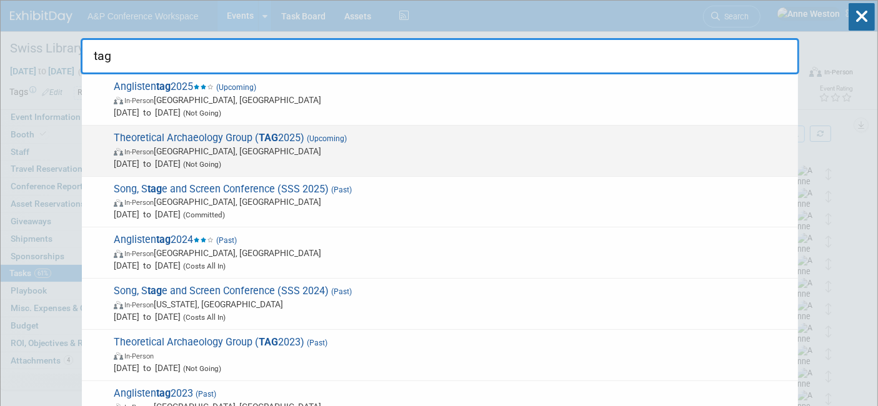
type input "tag"
click at [165, 146] on span "In-Person York, United Kingdom" at bounding box center [453, 151] width 678 height 12
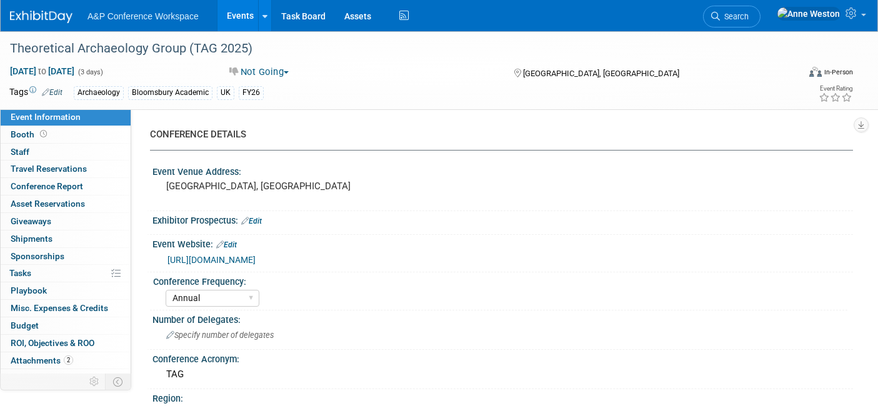
select select "Annual"
select select "Level 2"
select select "In-Person Booth"
select select "Archaeology"
select select "Bloomsbury Academic"
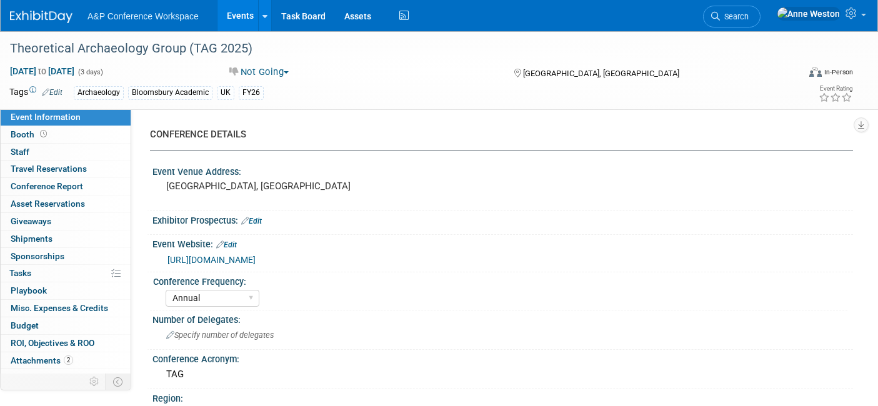
select select "[PERSON_NAME]"
select select "Networking/Commissioning"
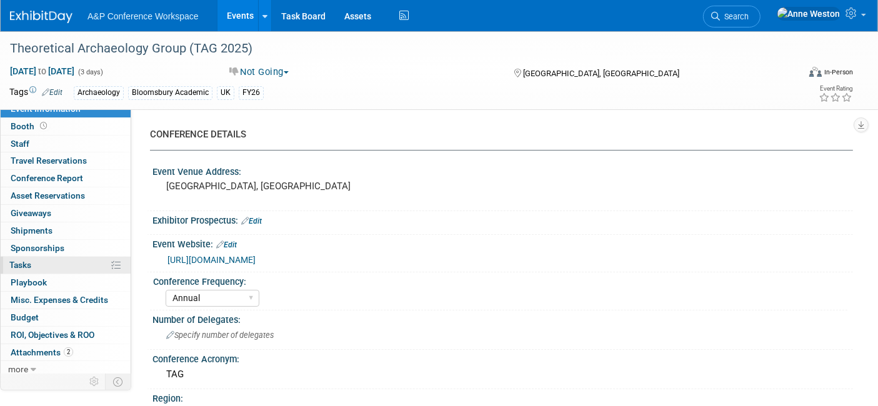
scroll to position [11, 0]
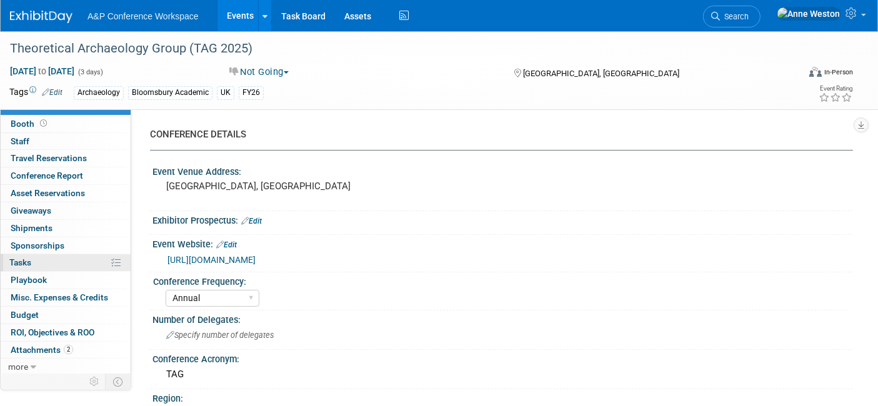
click at [62, 264] on link "0% Tasks 0%" at bounding box center [66, 262] width 130 height 17
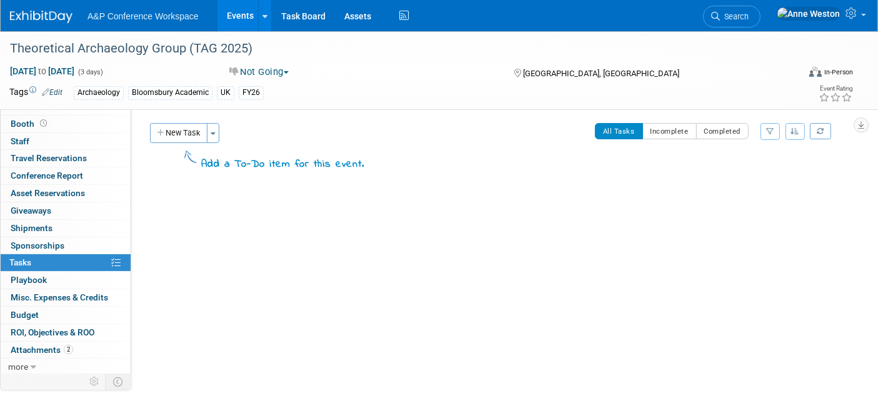
scroll to position [0, 0]
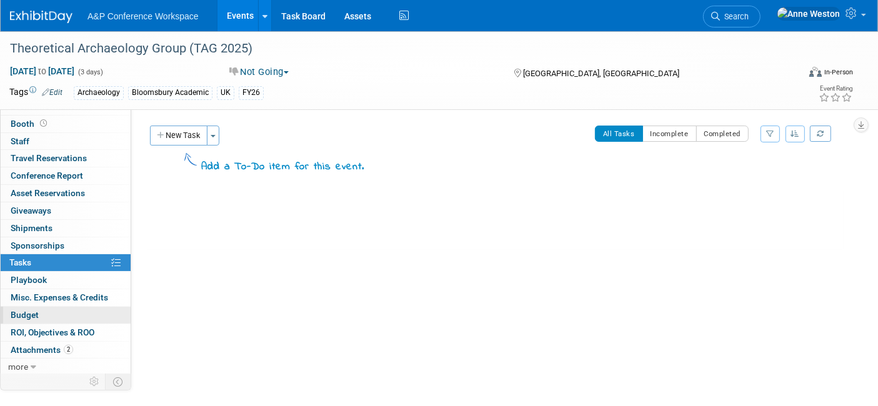
click at [46, 311] on link "Budget" at bounding box center [66, 315] width 130 height 17
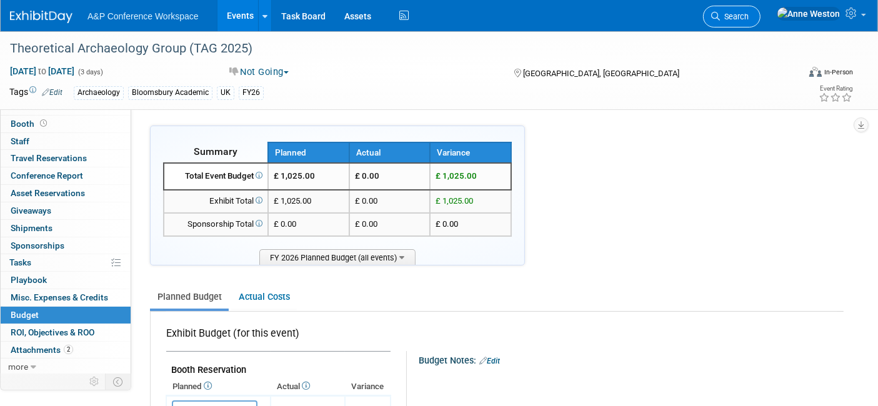
click at [749, 15] on span "Search" at bounding box center [734, 16] width 29 height 9
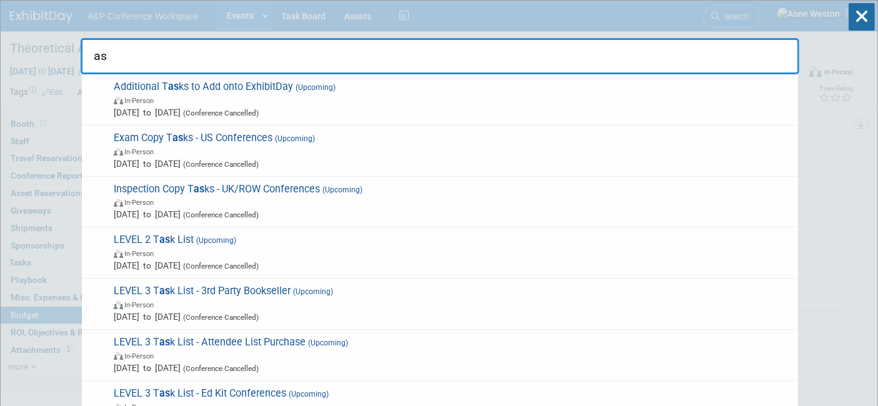
type input "a"
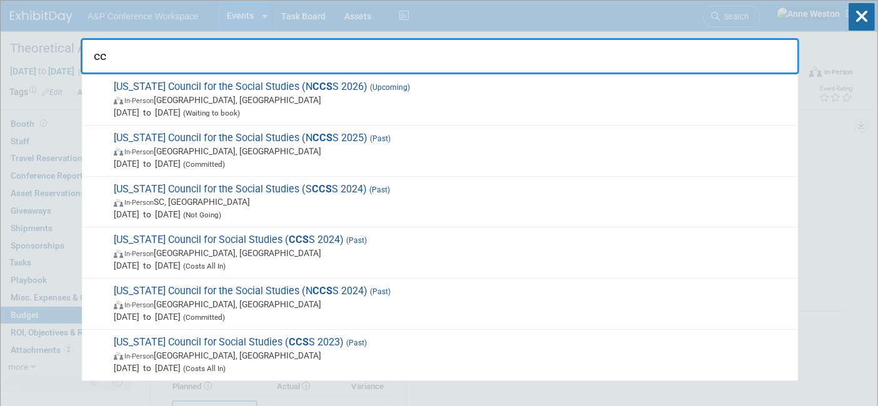
type input "c"
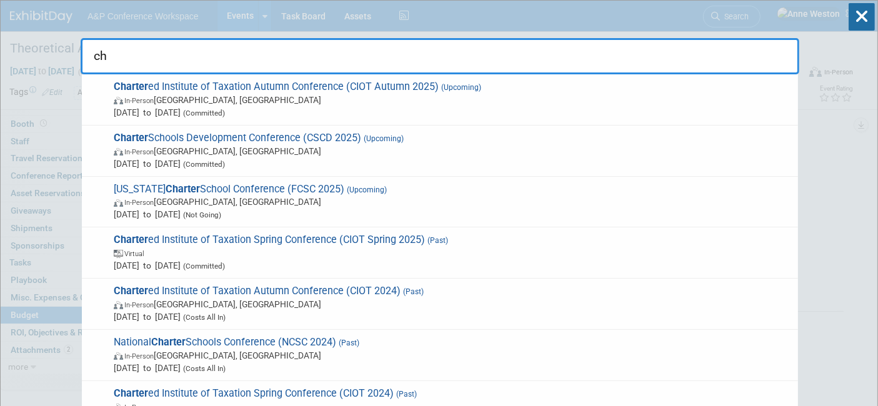
type input "c"
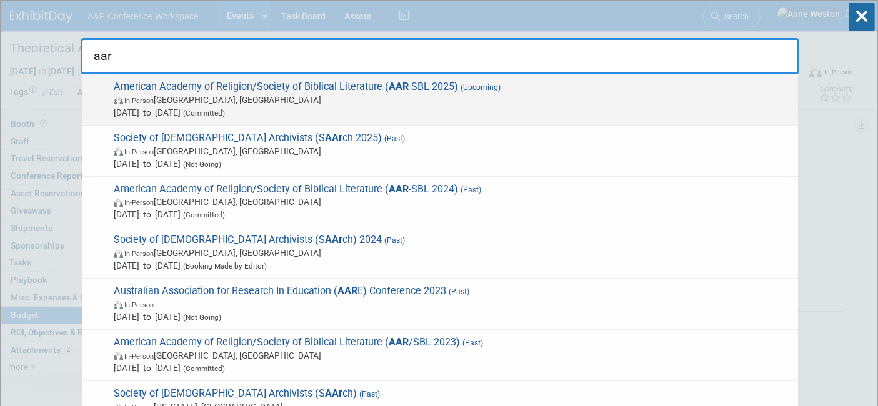
type input "aar"
click at [205, 88] on span "American Academy of Religion/Society of Biblical Literature ( AAR -SBL 2025) (U…" at bounding box center [451, 100] width 682 height 38
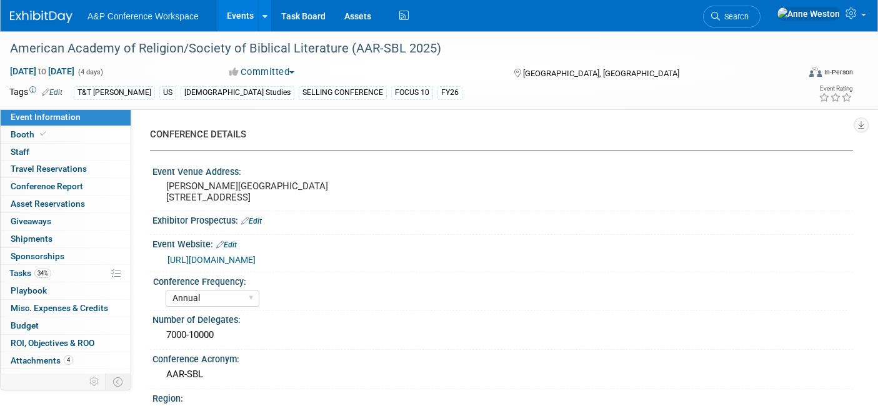
select select "Annual"
select select "Level 1"
select select "In-Person Booth"
select select "[DEMOGRAPHIC_DATA] Studies"
select select "T&T [PERSON_NAME]"
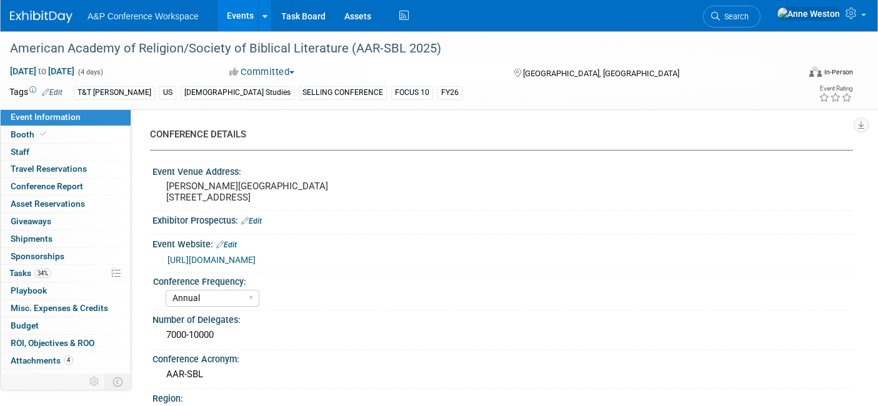
select select "[PERSON_NAME]"
select select "Networking/Commissioning"
click at [41, 138] on span at bounding box center [42, 133] width 11 height 9
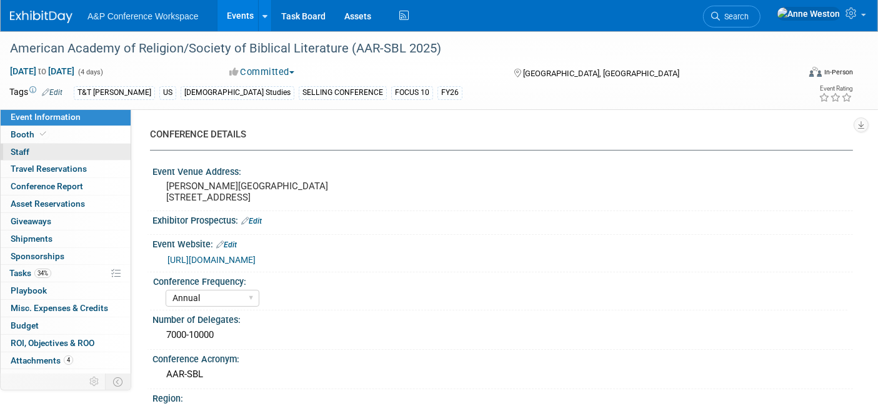
select select "CUAP"
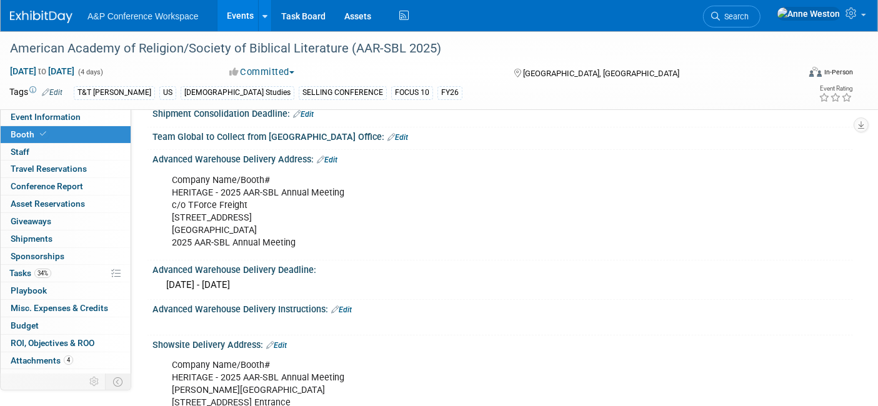
scroll to position [739, 0]
